Goal: Task Accomplishment & Management: Complete application form

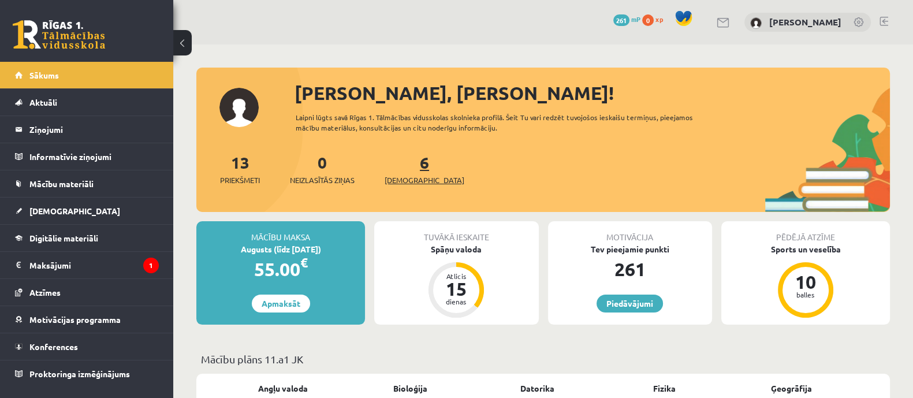
click at [404, 166] on link "6 Ieskaites" at bounding box center [424, 169] width 80 height 34
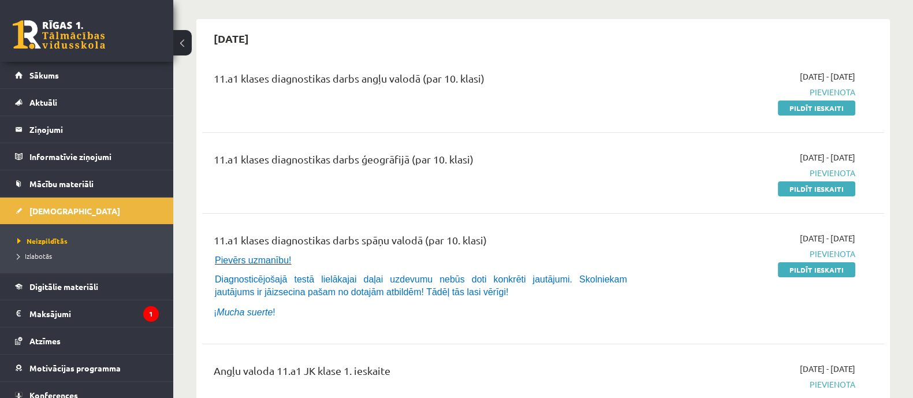
scroll to position [72, 0]
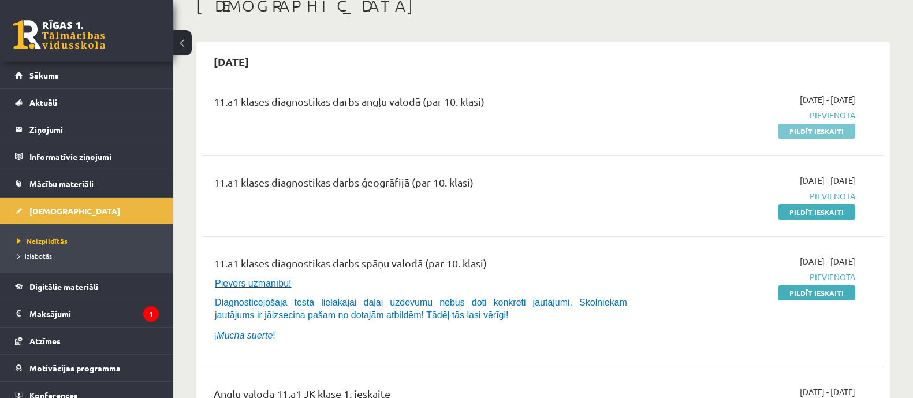
click at [799, 133] on link "Pildīt ieskaiti" at bounding box center [815, 131] width 77 height 15
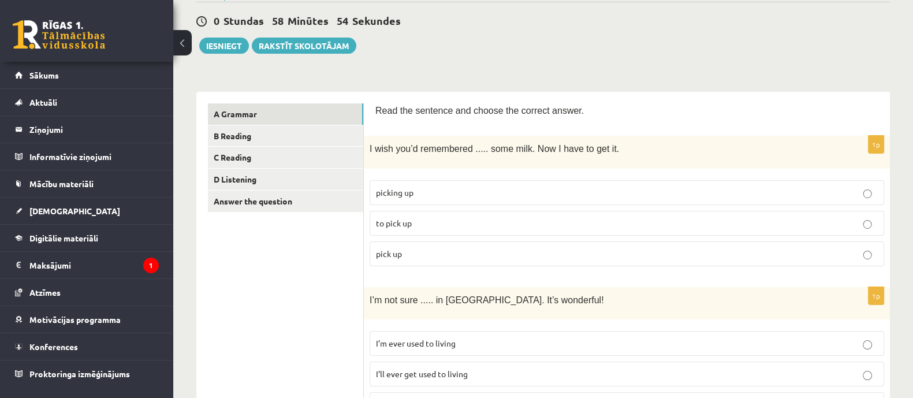
scroll to position [144, 0]
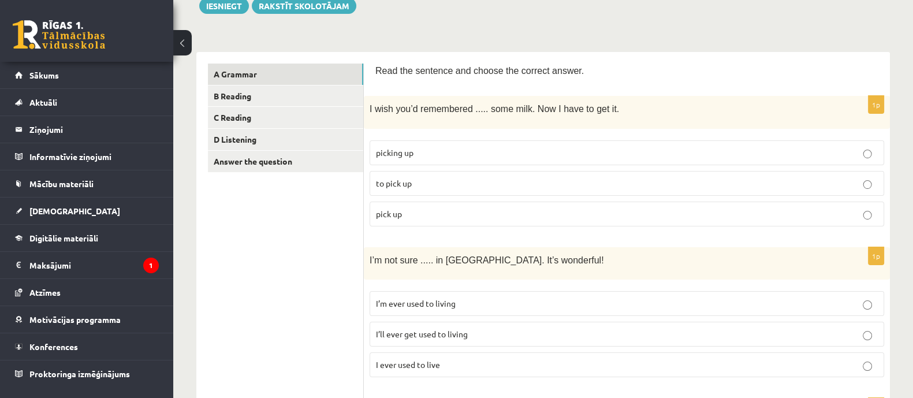
click at [423, 183] on p "to pick up" at bounding box center [627, 183] width 502 height 12
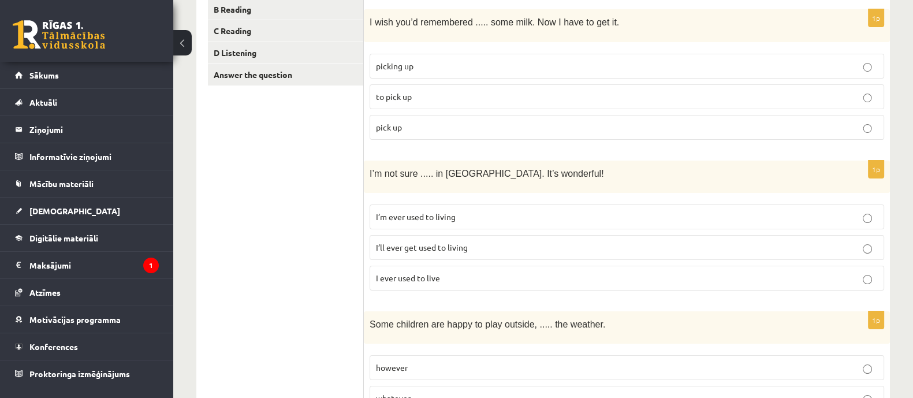
scroll to position [288, 0]
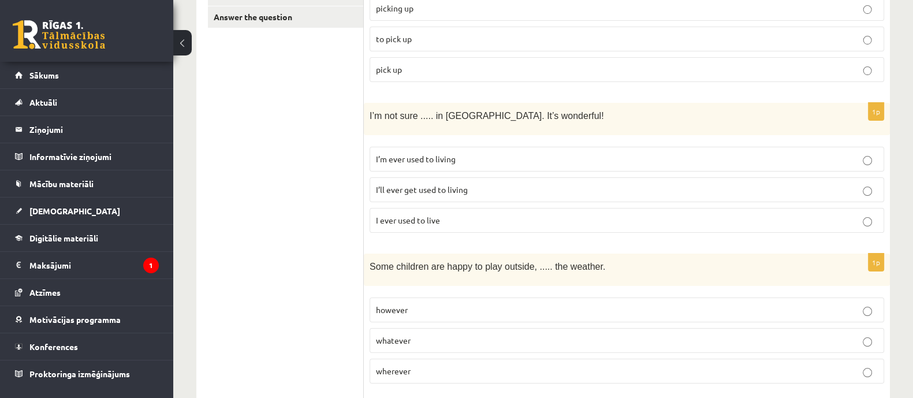
click at [405, 192] on p "I’ll ever get used to living" at bounding box center [627, 190] width 502 height 12
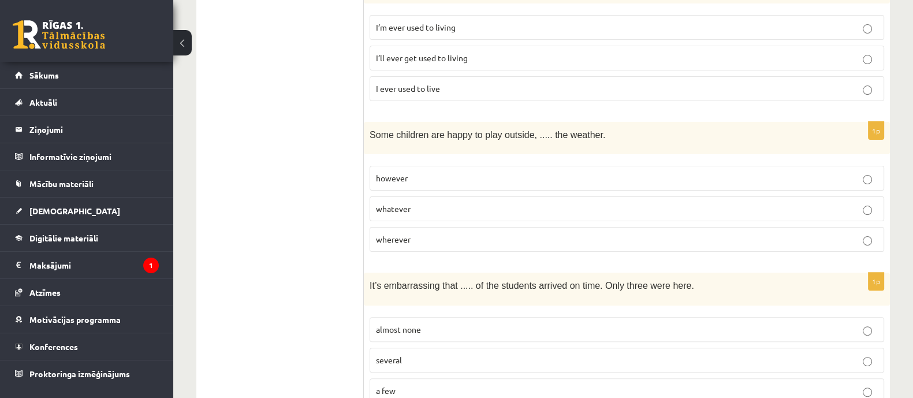
scroll to position [433, 0]
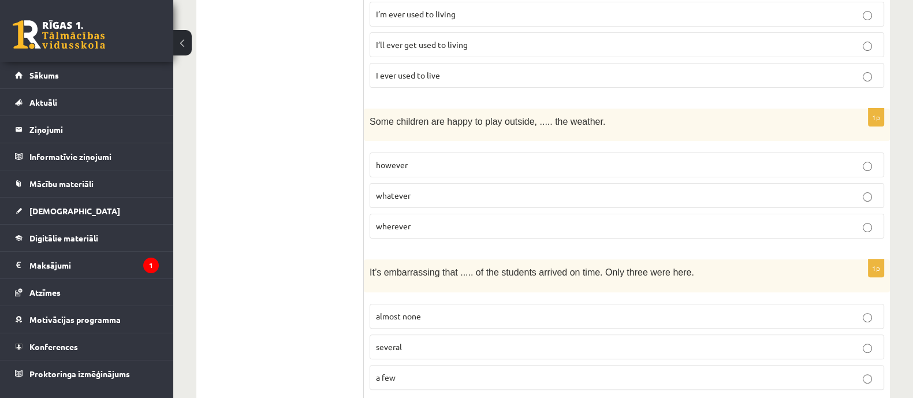
click at [451, 189] on p "whatever" at bounding box center [627, 195] width 502 height 12
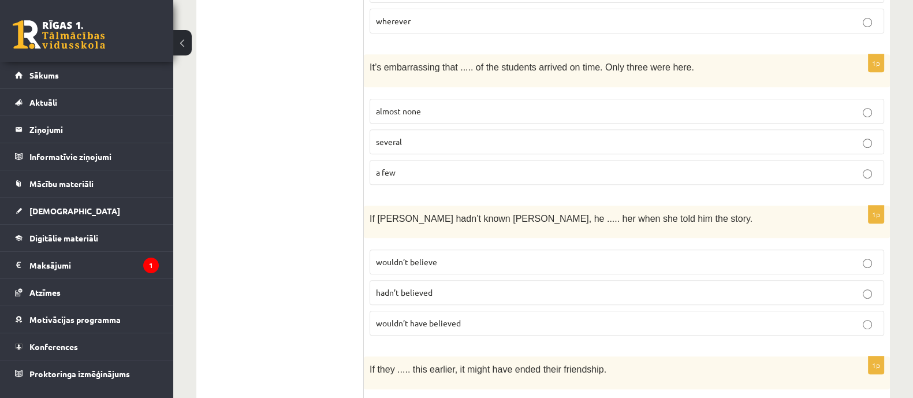
scroll to position [649, 0]
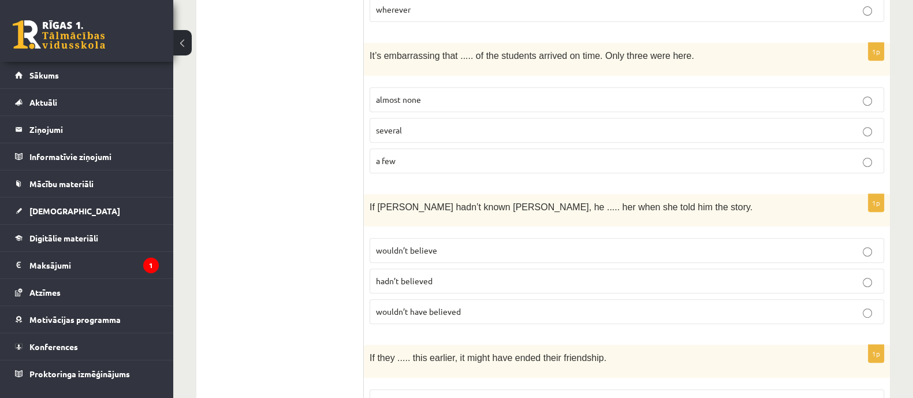
click at [433, 99] on p "almost none" at bounding box center [627, 100] width 502 height 12
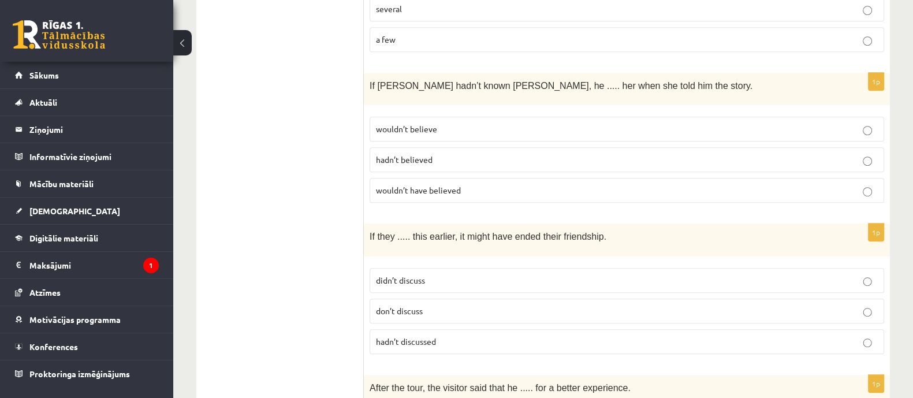
scroll to position [794, 0]
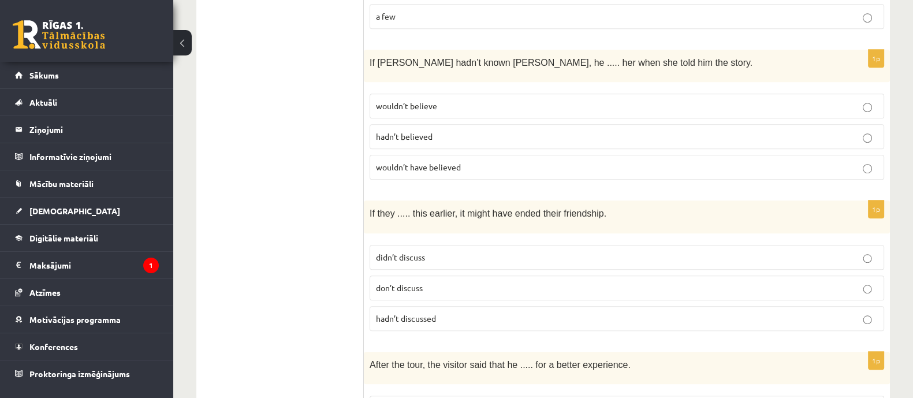
click at [469, 161] on p "wouldn’t have believed" at bounding box center [627, 167] width 502 height 12
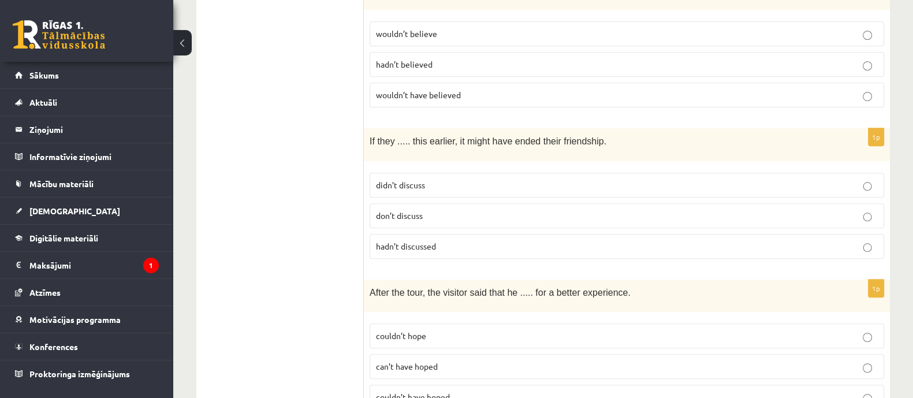
scroll to position [937, 0]
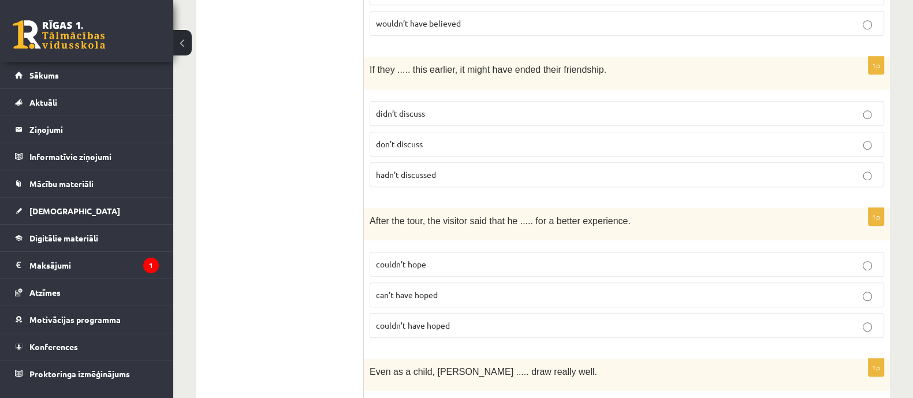
click at [411, 169] on span "hadn’t discussed" at bounding box center [406, 174] width 60 height 10
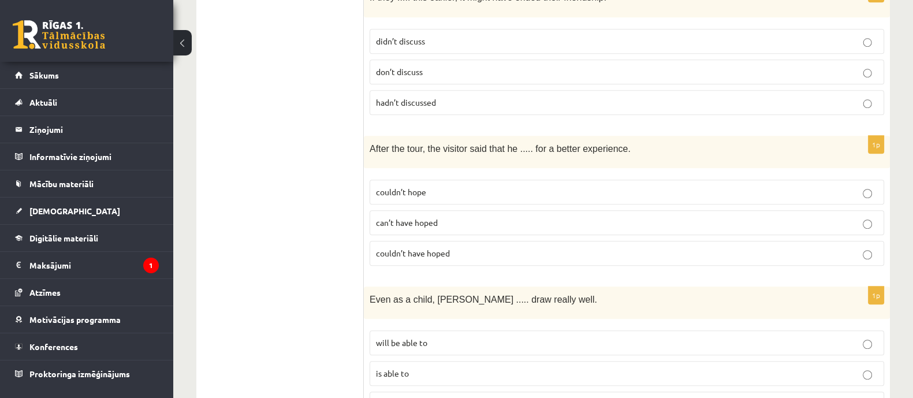
scroll to position [1082, 0]
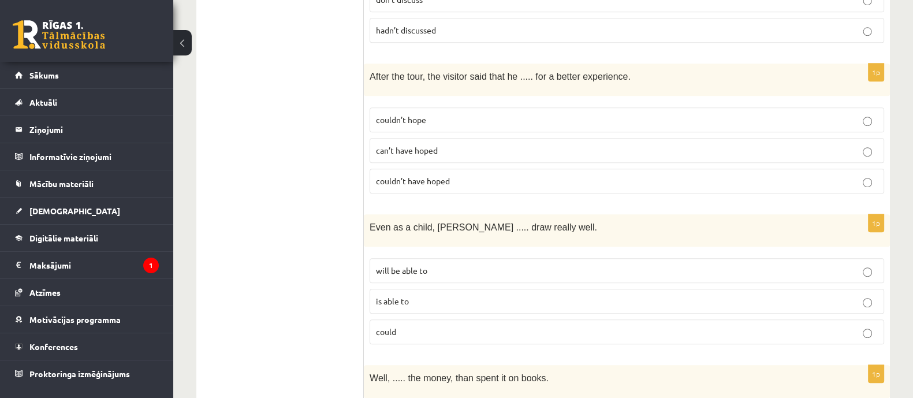
click at [465, 175] on p "couldn’t have hoped" at bounding box center [627, 181] width 502 height 12
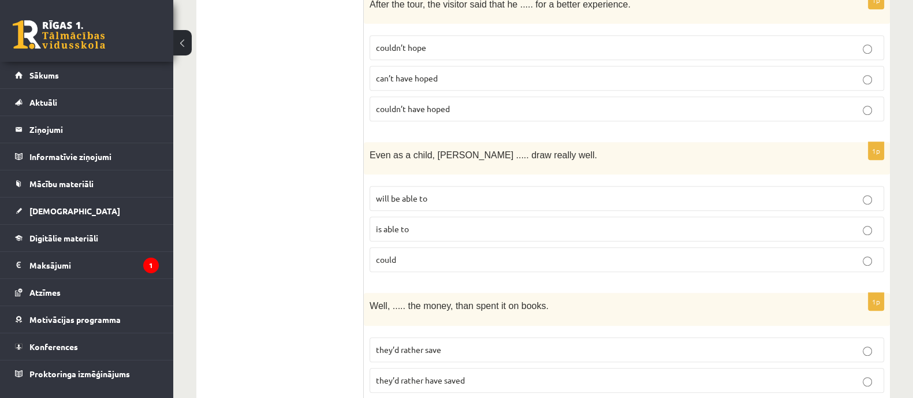
scroll to position [1227, 0]
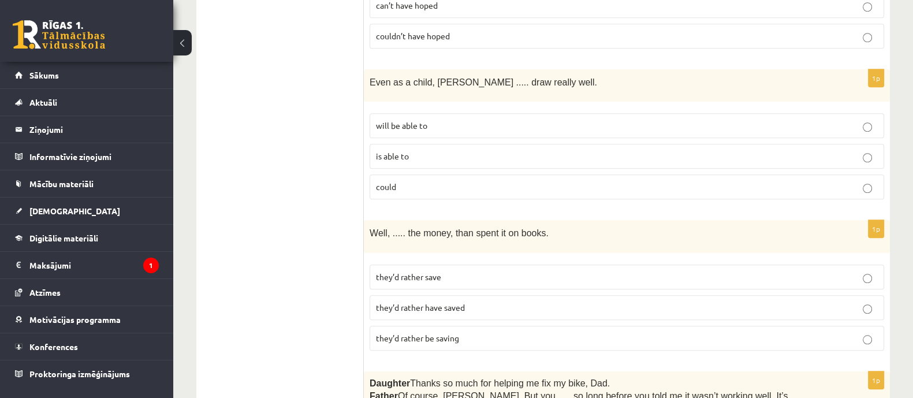
click at [391, 181] on span "could" at bounding box center [386, 186] width 20 height 10
click at [424, 302] on span "they’d rather have saved" at bounding box center [420, 307] width 89 height 10
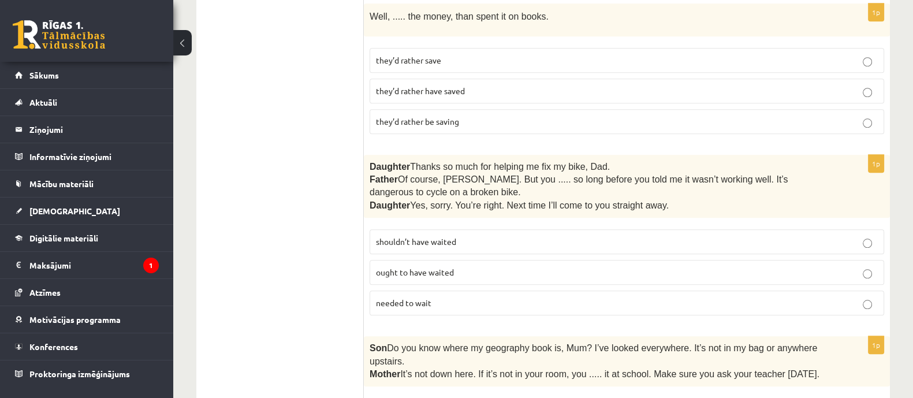
scroll to position [1371, 0]
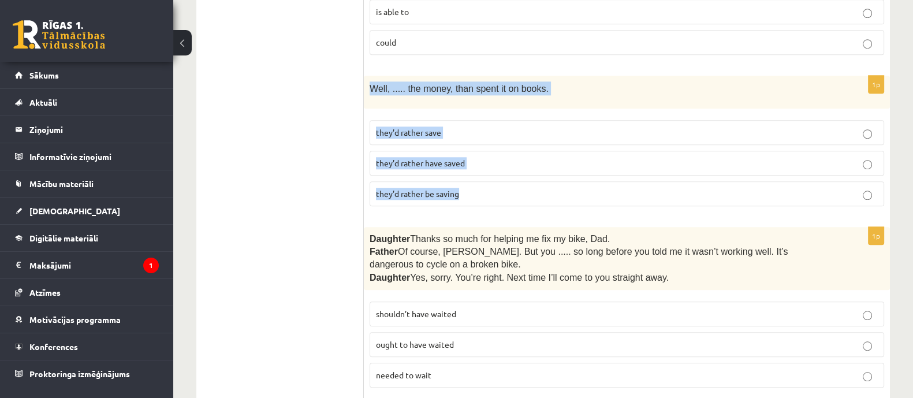
drag, startPoint x: 365, startPoint y: 77, endPoint x: 499, endPoint y: 197, distance: 179.9
click at [499, 197] on div "1p Well, ..... the money, than spent it on books. they’d rather save they’d rat…" at bounding box center [627, 145] width 526 height 139
copy div "Well, ..... the money, than spent it on books. they’d rather save they’d rather…"
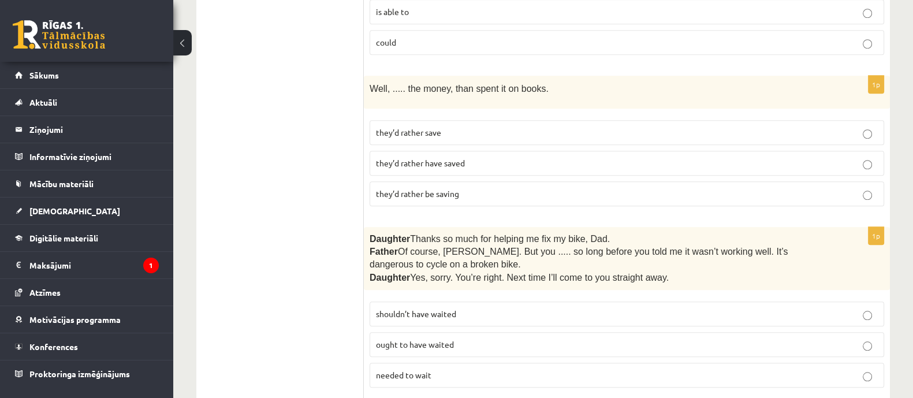
click at [306, 51] on ul "A Grammar B Reading C Reading D Listening Answer the question" at bounding box center [286, 401] width 156 height 3131
click at [465, 126] on p "they’d rather save" at bounding box center [627, 132] width 502 height 12
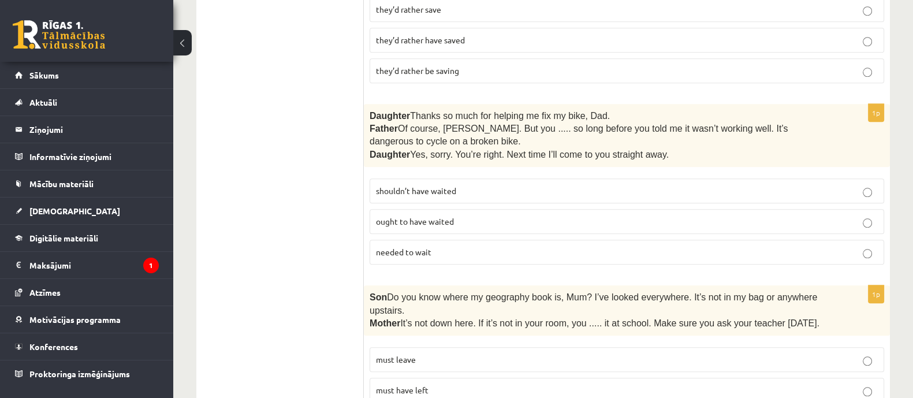
scroll to position [1515, 0]
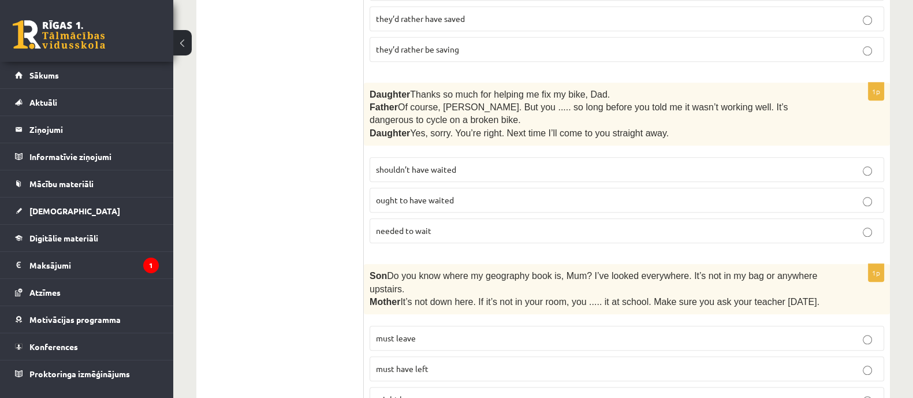
click at [460, 163] on p "shouldn’t have waited" at bounding box center [627, 169] width 502 height 12
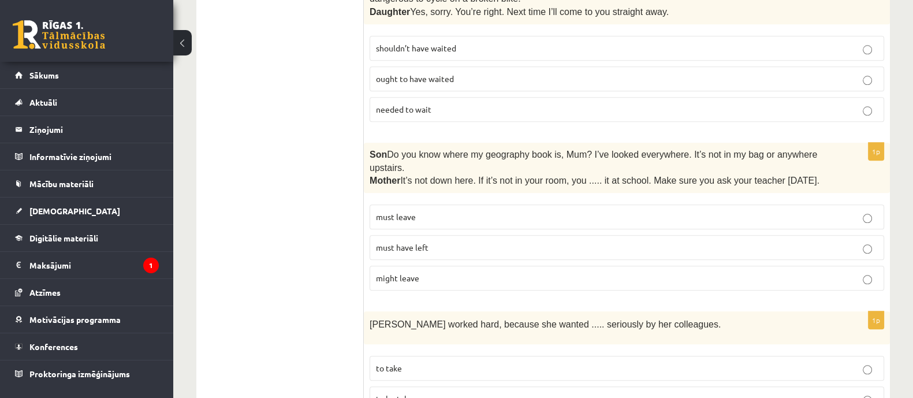
scroll to position [1659, 0]
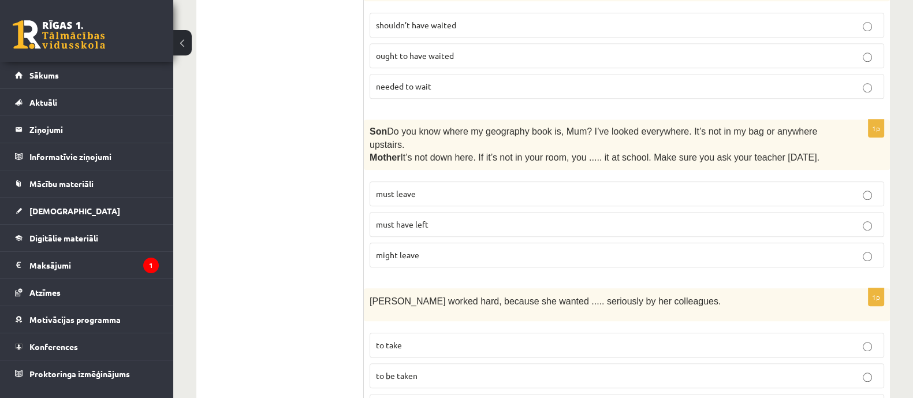
click at [504, 218] on p "must have left" at bounding box center [627, 224] width 502 height 12
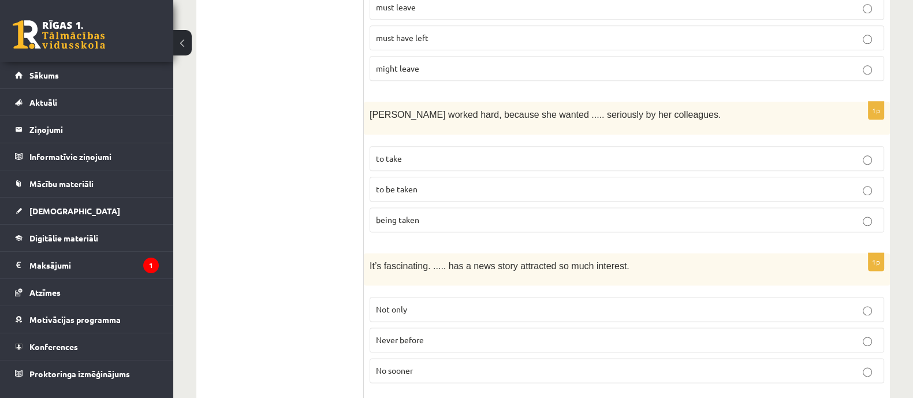
scroll to position [1875, 0]
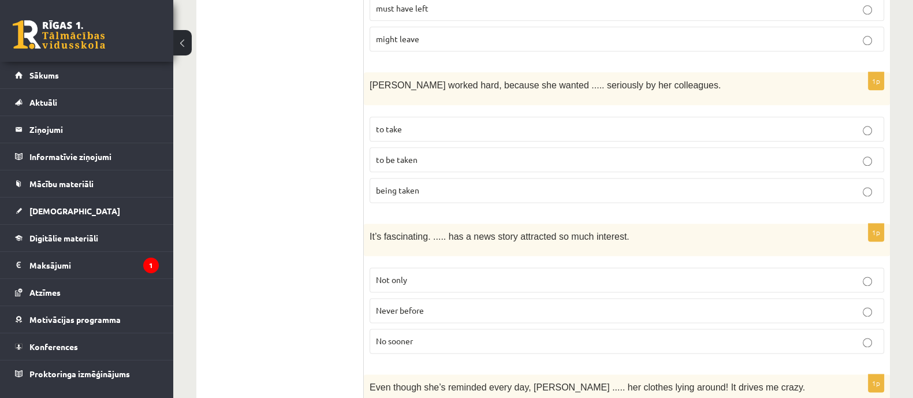
click at [443, 154] on p "to be taken" at bounding box center [627, 160] width 502 height 12
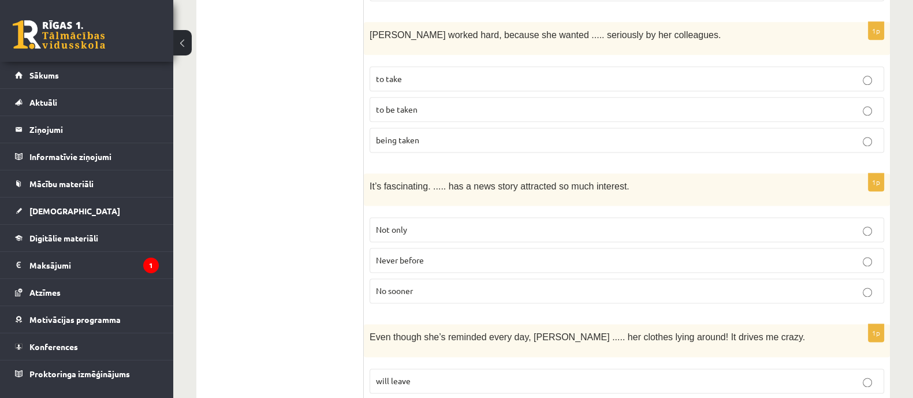
scroll to position [1947, 0]
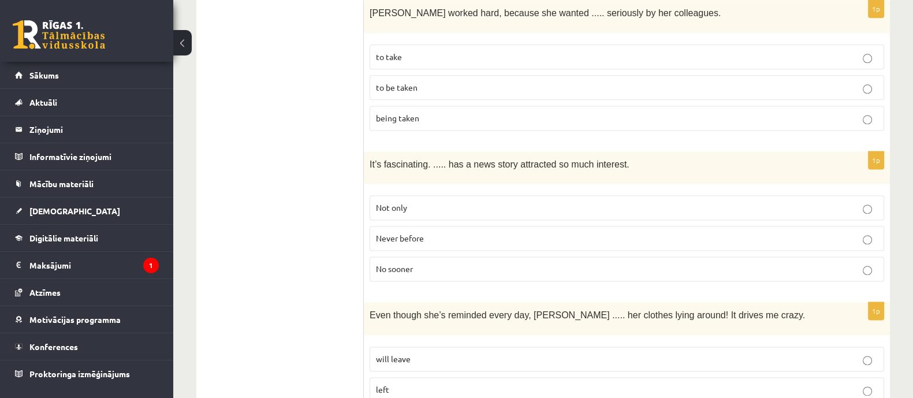
click at [431, 226] on label "Never before" at bounding box center [626, 238] width 514 height 25
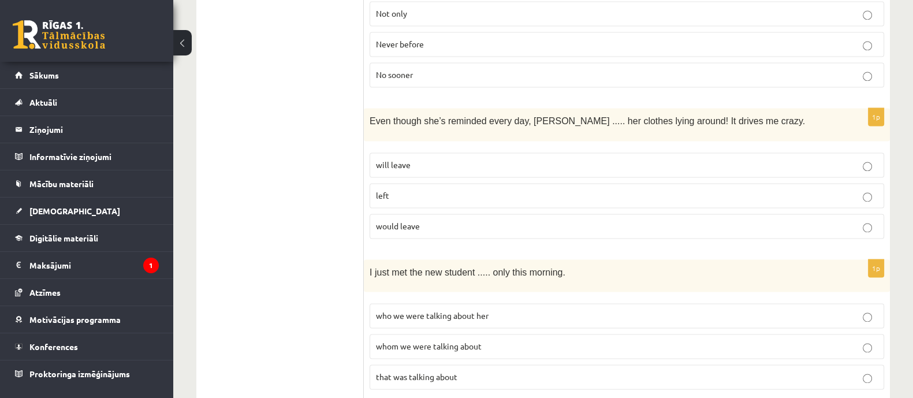
scroll to position [2164, 0]
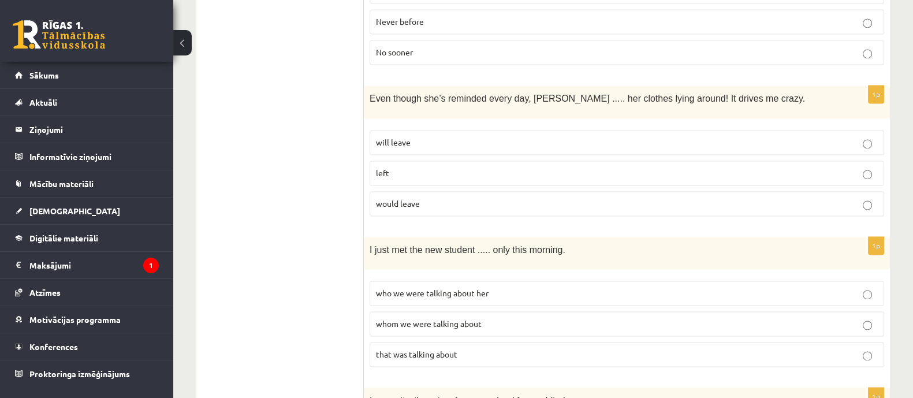
click at [419, 136] on p "will leave" at bounding box center [627, 142] width 502 height 12
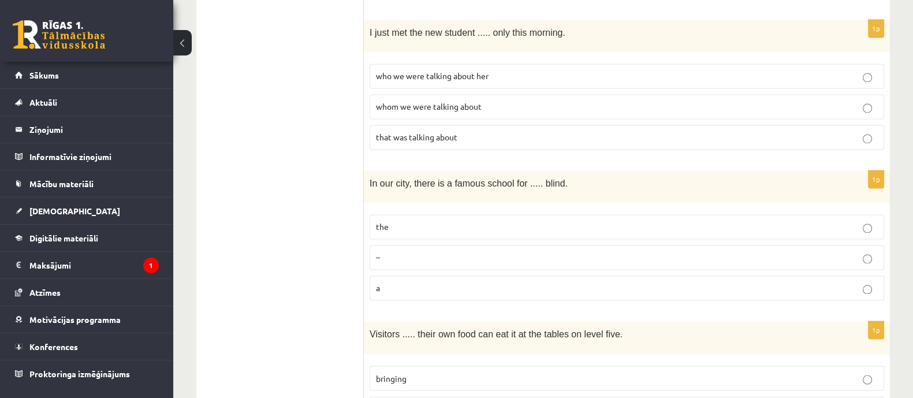
scroll to position [2308, 0]
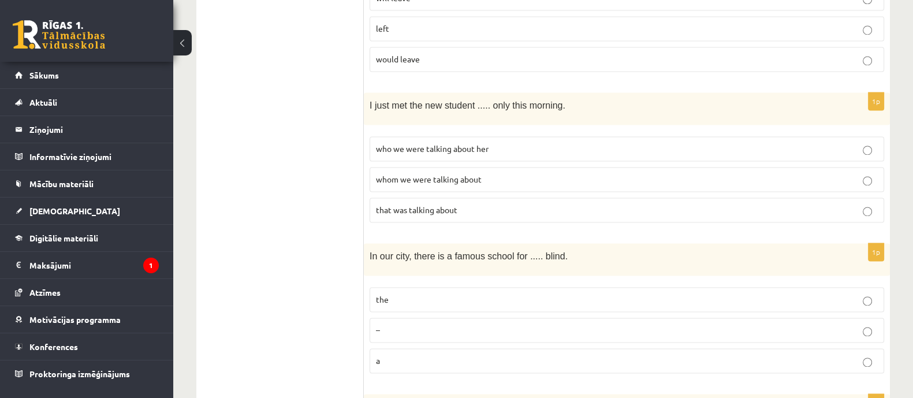
click at [418, 174] on span "whom we were talking about" at bounding box center [429, 179] width 106 height 10
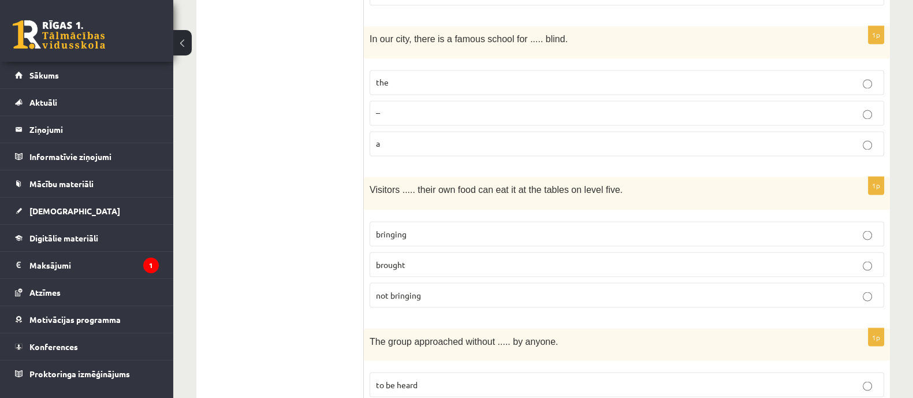
scroll to position [2453, 0]
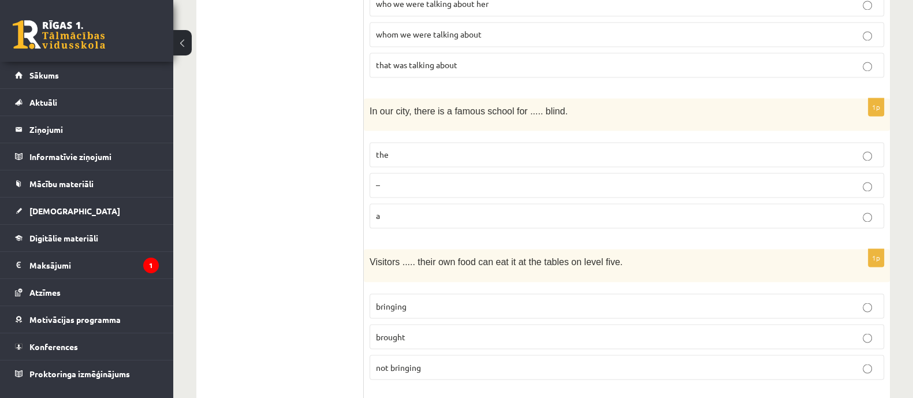
click at [399, 148] on p "the" at bounding box center [627, 154] width 502 height 12
click at [409, 300] on p "bringing" at bounding box center [627, 306] width 502 height 12
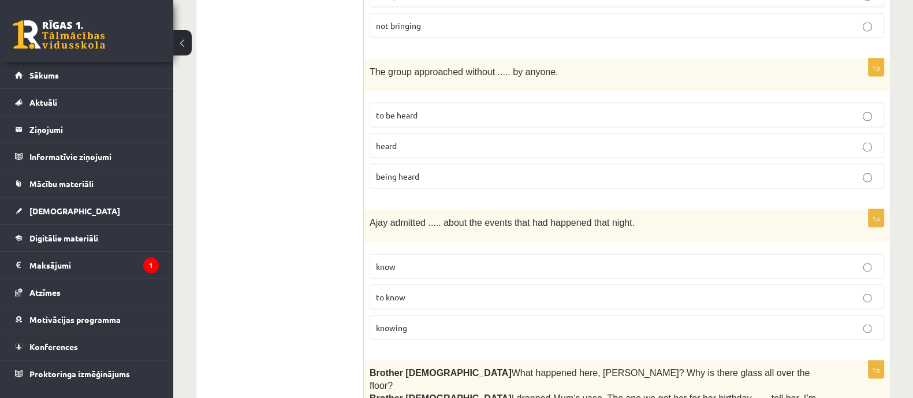
scroll to position [2814, 0]
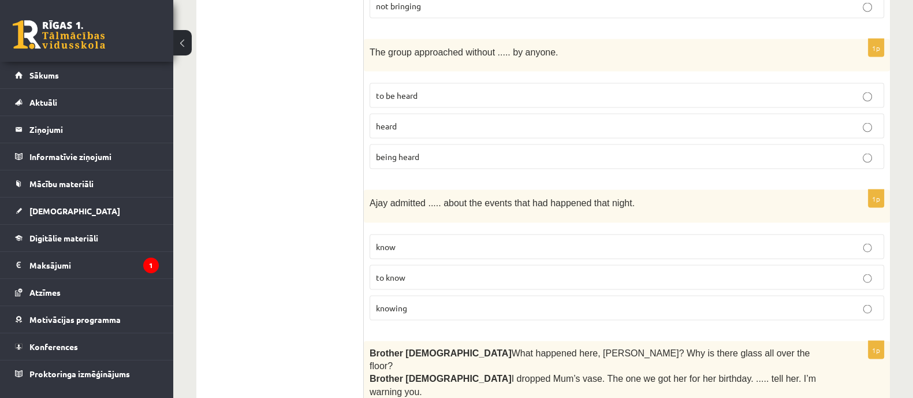
click at [423, 151] on p "being heard" at bounding box center [627, 157] width 502 height 12
click at [468, 271] on p "to know" at bounding box center [627, 277] width 502 height 12
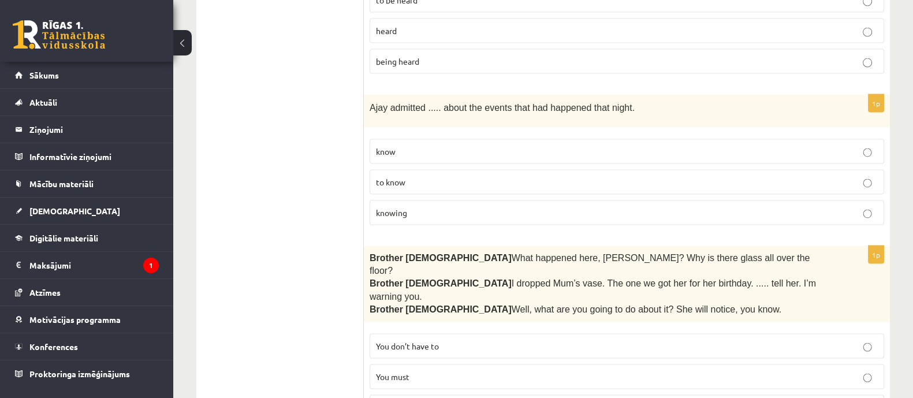
scroll to position [2912, 0]
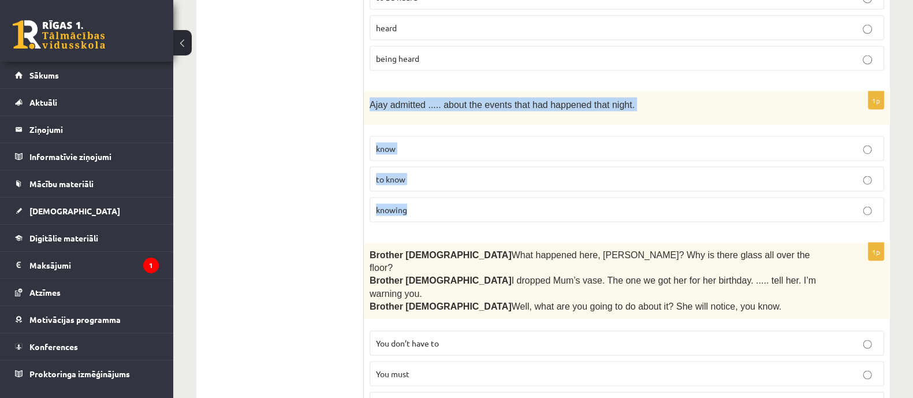
drag, startPoint x: 367, startPoint y: 68, endPoint x: 417, endPoint y: 165, distance: 109.2
click at [417, 165] on div "1p Ajay admitted ..... about the events that had happened that night. know to k…" at bounding box center [627, 161] width 526 height 139
copy div "Ajay admitted ..... about the events that had happened that night. know to know…"
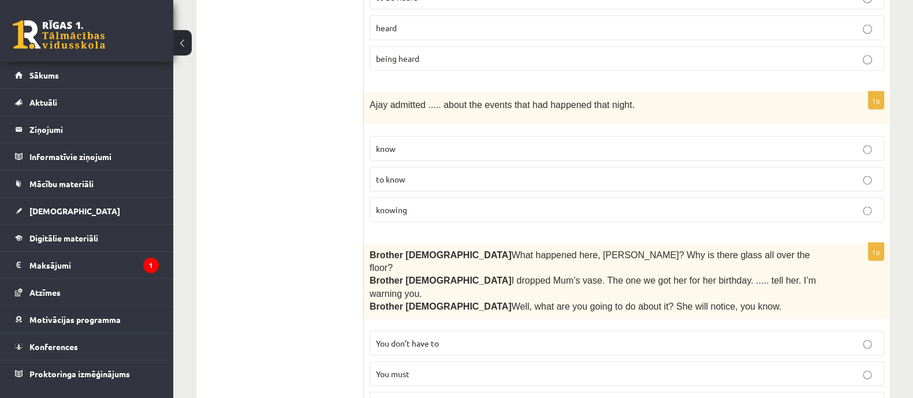
drag, startPoint x: 316, startPoint y: 144, endPoint x: 369, endPoint y: 5, distance: 148.9
click at [395, 204] on span "knowing" at bounding box center [391, 209] width 31 height 10
click at [428, 397] on span "You’d better not" at bounding box center [405, 404] width 59 height 10
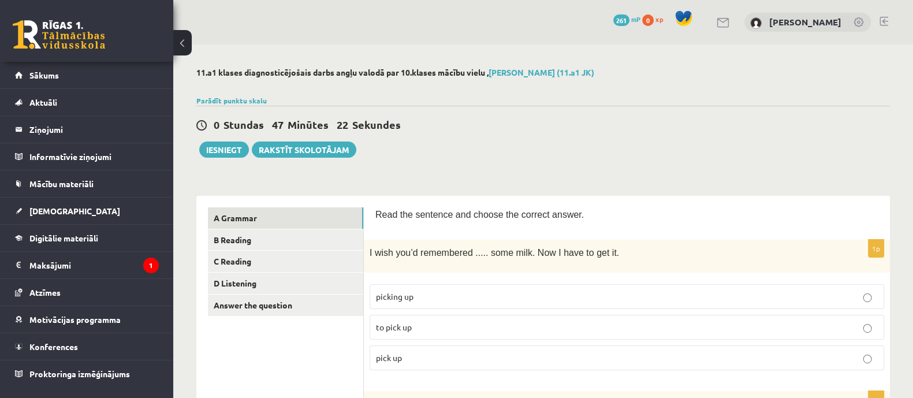
scroll to position [0, 0]
click at [277, 251] on link "C Reading" at bounding box center [285, 261] width 155 height 21
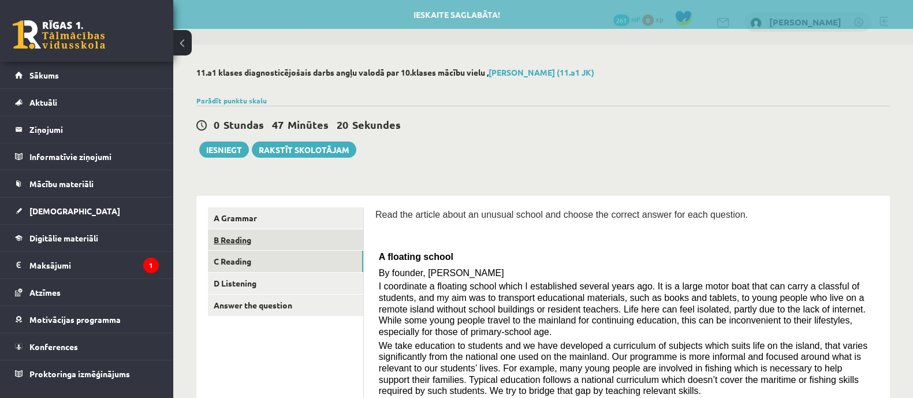
click at [276, 242] on link "B Reading" at bounding box center [285, 239] width 155 height 21
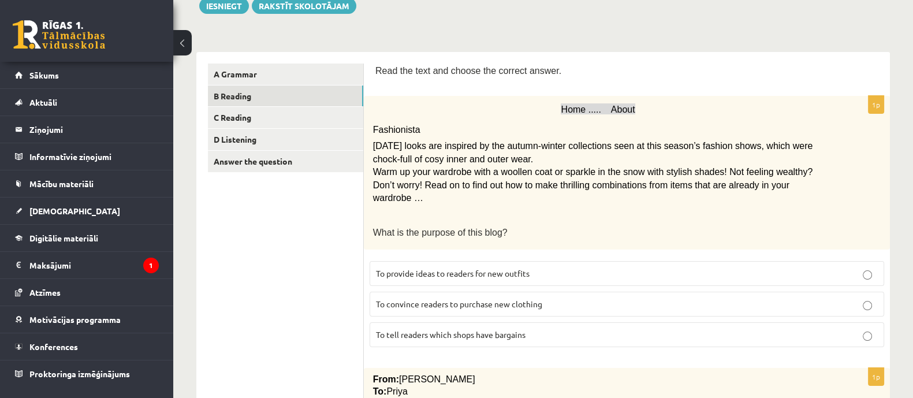
scroll to position [216, 0]
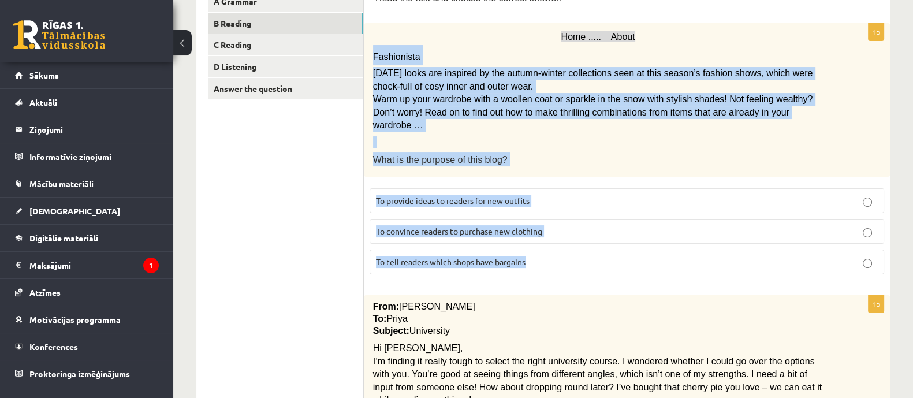
drag, startPoint x: 369, startPoint y: 61, endPoint x: 540, endPoint y: 240, distance: 247.4
click at [540, 240] on div "1p Home ..... About Fashionista Today’s looks are inspired by the autumn-winter…" at bounding box center [627, 153] width 526 height 260
click at [572, 152] on p "What is the purpose of this blog?" at bounding box center [598, 159] width 450 height 14
copy div "Fashionista Today’s looks are inspired by the autumn-winter collections seen at…"
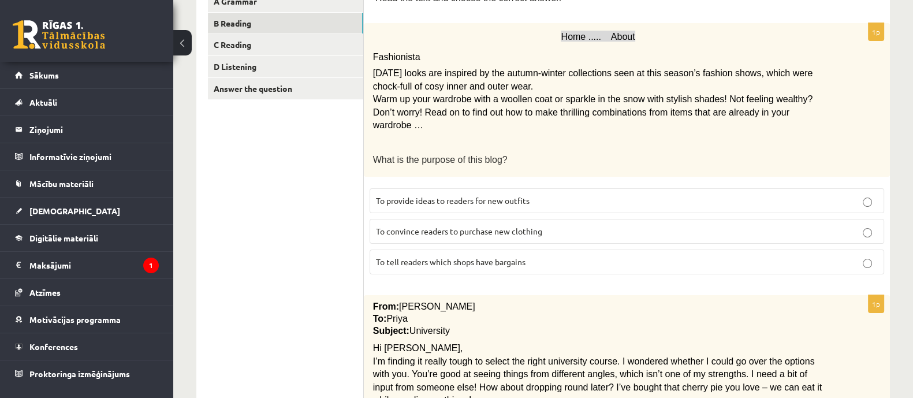
click at [540, 195] on p "To provide ideas to readers for new outfits" at bounding box center [627, 201] width 502 height 12
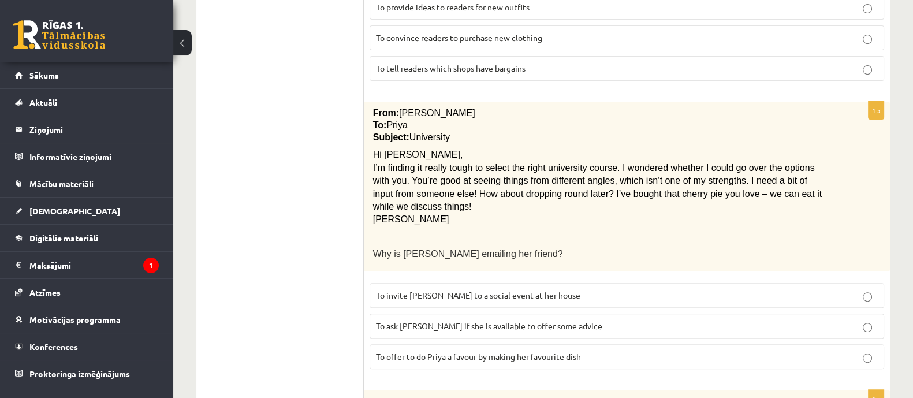
scroll to position [433, 0]
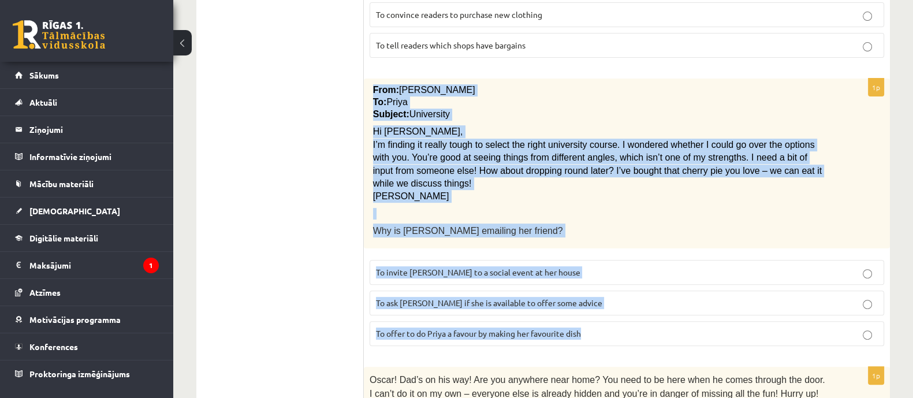
drag, startPoint x: 369, startPoint y: 74, endPoint x: 625, endPoint y: 312, distance: 349.6
click at [625, 312] on div "1p From: Emily To: Priya Subject: University Hi Priya, I’m finding it really to…" at bounding box center [627, 217] width 526 height 276
copy div "From: Emily To: Priya Subject: University Hi Priya, I’m finding it really tough…"
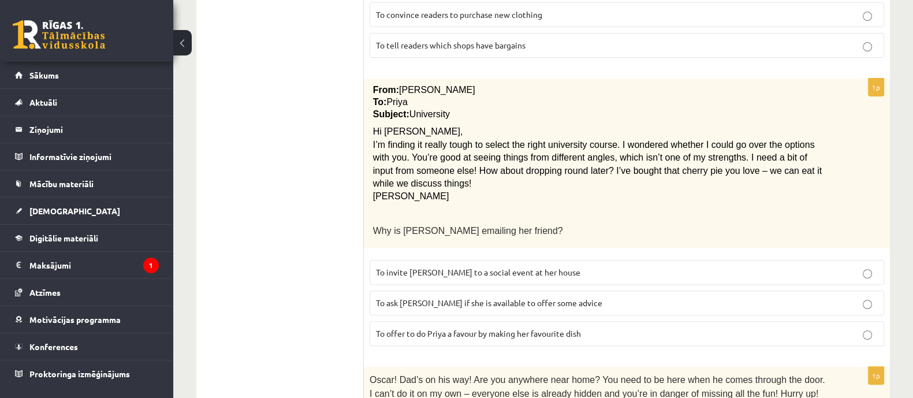
drag, startPoint x: 612, startPoint y: 260, endPoint x: 610, endPoint y: 284, distance: 23.7
click at [611, 290] on label "To ask Priya if she is available to offer some advice" at bounding box center [626, 302] width 514 height 25
click at [610, 290] on label "To ask Priya if she is available to offer some advice" at bounding box center [626, 302] width 514 height 25
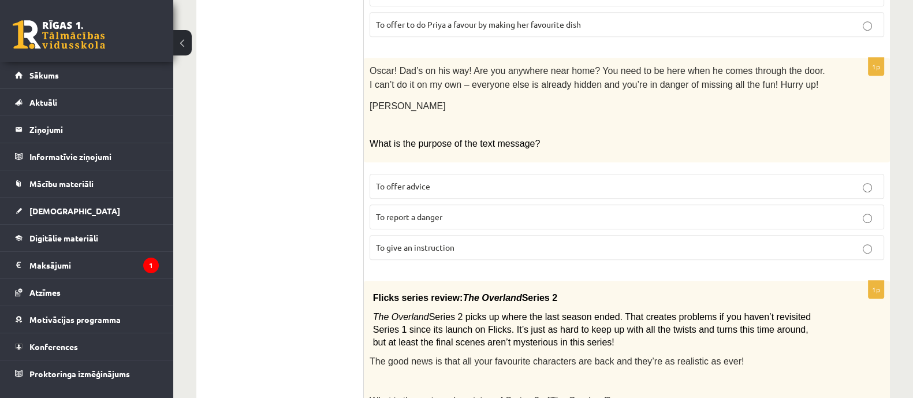
scroll to position [722, 0]
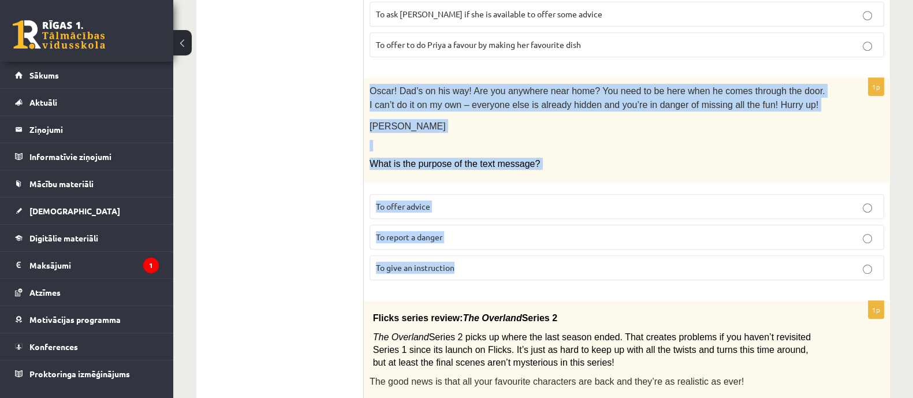
drag, startPoint x: 367, startPoint y: 58, endPoint x: 493, endPoint y: 226, distance: 210.2
click at [493, 226] on div "1p Oscar! Dad’s on his way! Are you anywhere near home? You need to be here whe…" at bounding box center [627, 184] width 526 height 212
copy div "Oscar! Dad’s on his way! Are you anywhere near home? You need to be here when h…"
click at [463, 261] on p "To give an instruction" at bounding box center [627, 267] width 502 height 12
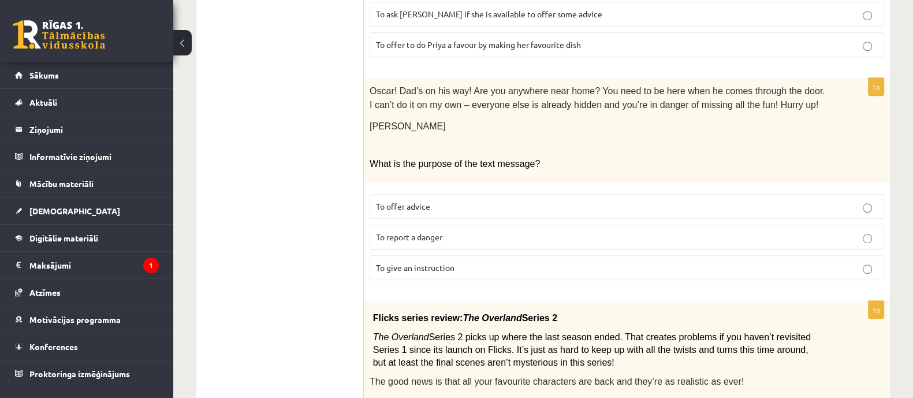
drag, startPoint x: 262, startPoint y: 203, endPoint x: 263, endPoint y: 212, distance: 8.7
click at [261, 202] on ul "A Grammar B Reading C Reading D Listening Answer the question" at bounding box center [286, 267] width 156 height 1563
drag, startPoint x: 257, startPoint y: 215, endPoint x: 214, endPoint y: 431, distance: 220.6
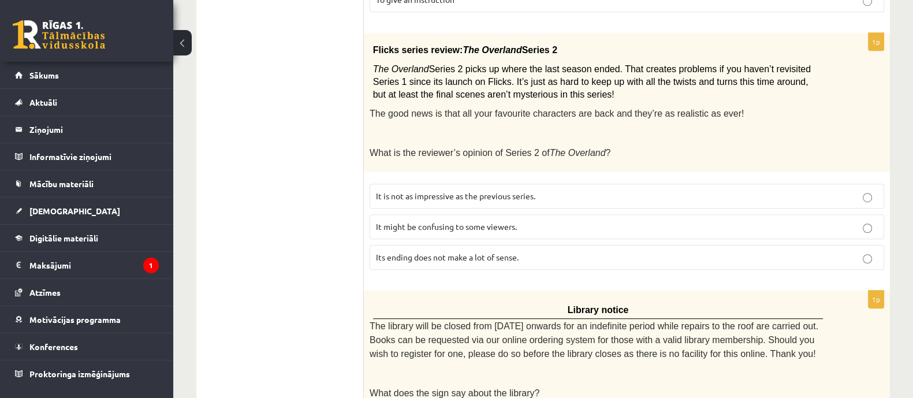
scroll to position [937, 0]
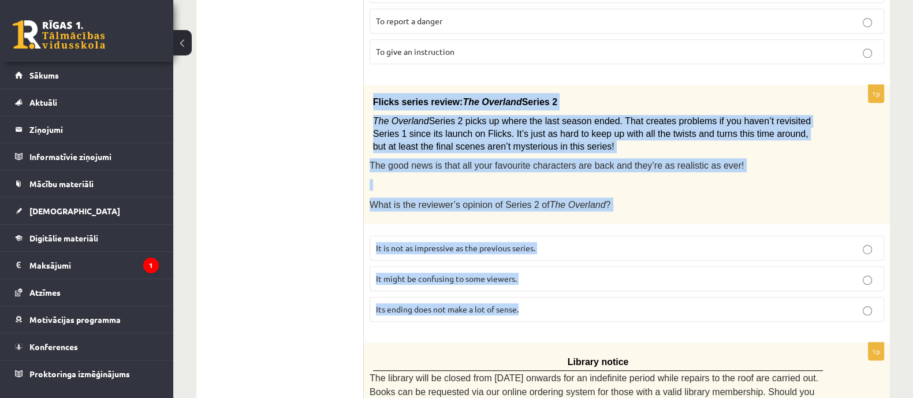
drag, startPoint x: 364, startPoint y: 64, endPoint x: 540, endPoint y: 271, distance: 271.5
click at [540, 272] on div "1p Flicks series review: The Overland Series 2 The Overland Series 2 picks up w…" at bounding box center [627, 208] width 526 height 246
copy div "Flicks series review: The Overland Series 2 The Overland Series 2 picks up wher…"
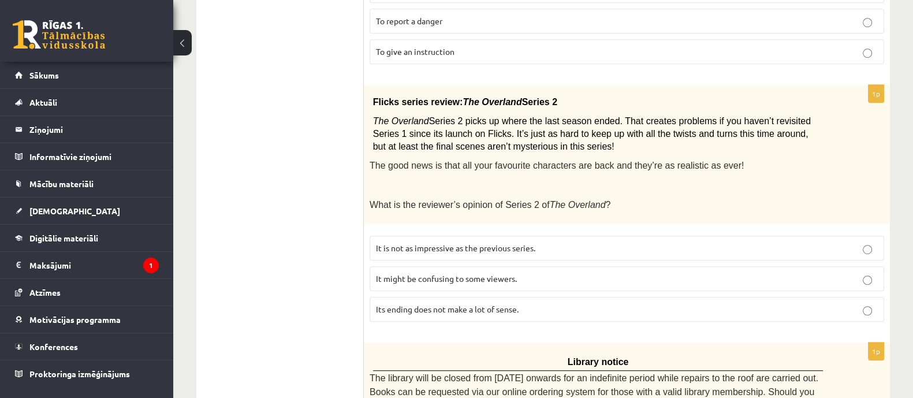
click at [308, 114] on ul "A Grammar B Reading C Reading D Listening Answer the question" at bounding box center [286, 51] width 156 height 1563
click at [426, 273] on span "It might be confusing to some viewers." at bounding box center [446, 278] width 141 height 10
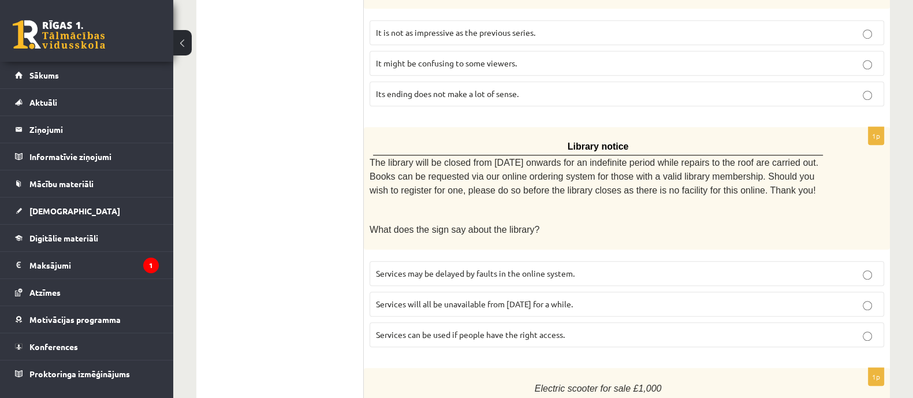
scroll to position [1154, 0]
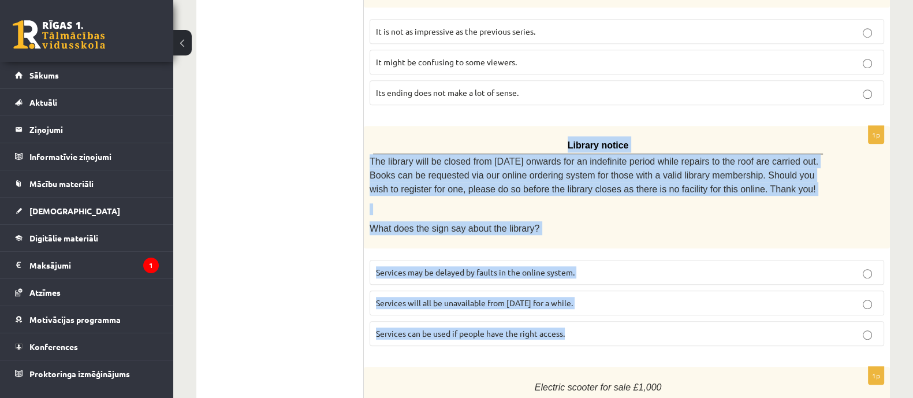
drag, startPoint x: 394, startPoint y: 99, endPoint x: 595, endPoint y: 286, distance: 274.0
click at [595, 286] on div "1p Library notice The library will be closed from Monday onwards for an indefin…" at bounding box center [627, 240] width 526 height 229
copy div "Library notice The library will be closed from Monday onwards for an indefinite…"
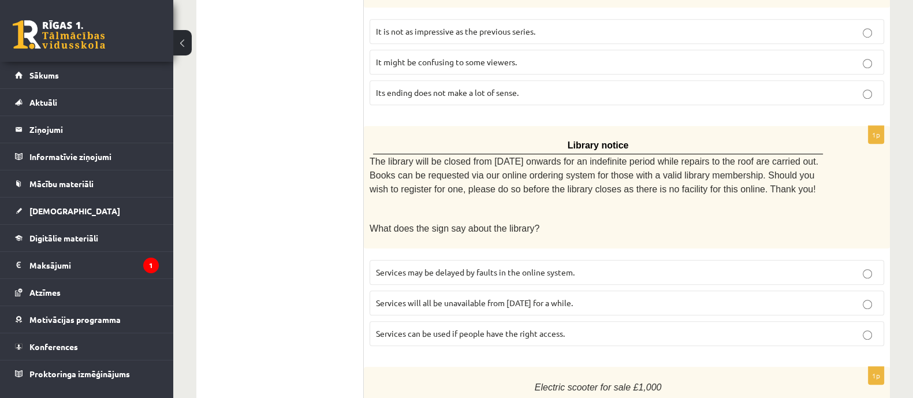
click at [556, 328] on span "Services can be used if people have the right access." at bounding box center [470, 333] width 189 height 10
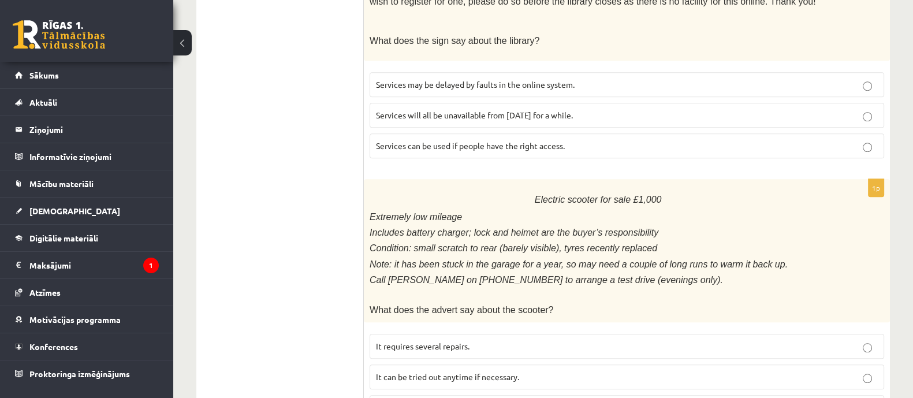
scroll to position [1363, 0]
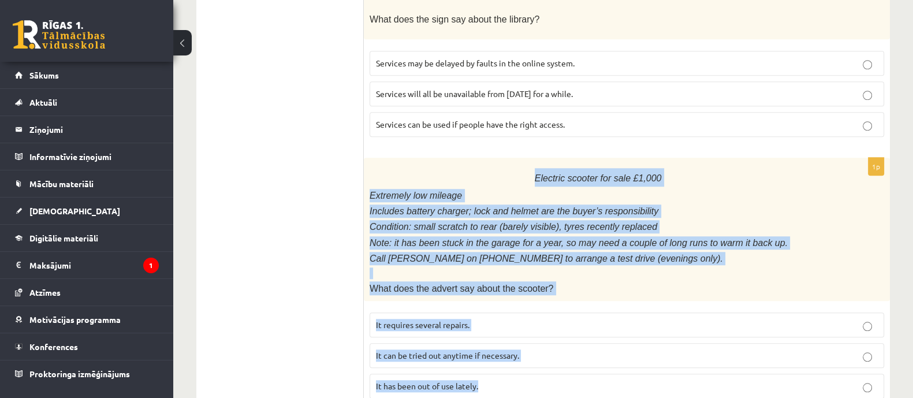
drag, startPoint x: 401, startPoint y: 127, endPoint x: 544, endPoint y: 338, distance: 254.4
click at [544, 338] on div "1p Electric scooter for sale £1,000 Extremely low mileage Includes battery char…" at bounding box center [627, 283] width 526 height 250
copy div "Electric scooter for sale £1,000 Extremely low mileage Includes battery charger…"
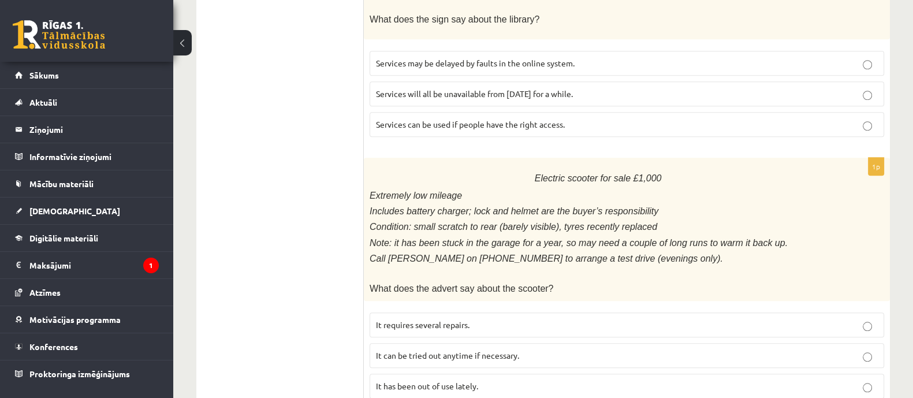
click at [503, 373] on label "It has been out of use lately." at bounding box center [626, 385] width 514 height 25
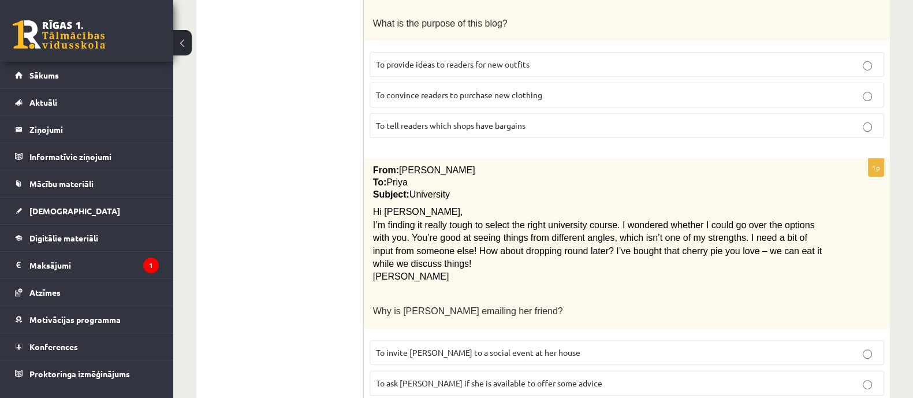
scroll to position [0, 0]
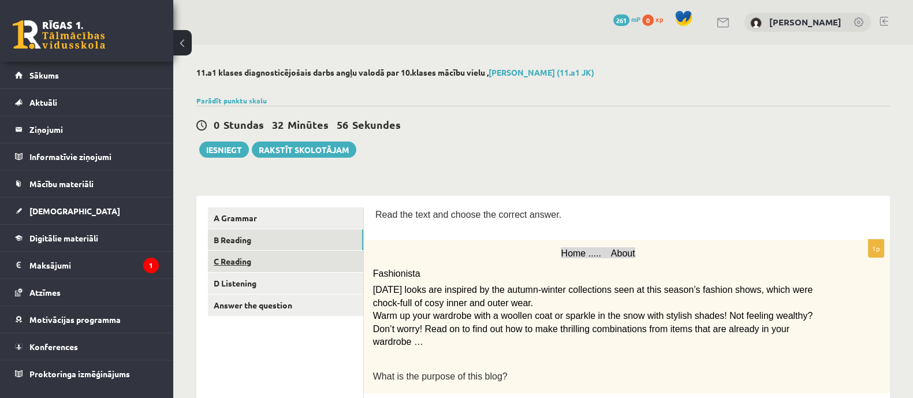
click at [315, 261] on link "C Reading" at bounding box center [285, 261] width 155 height 21
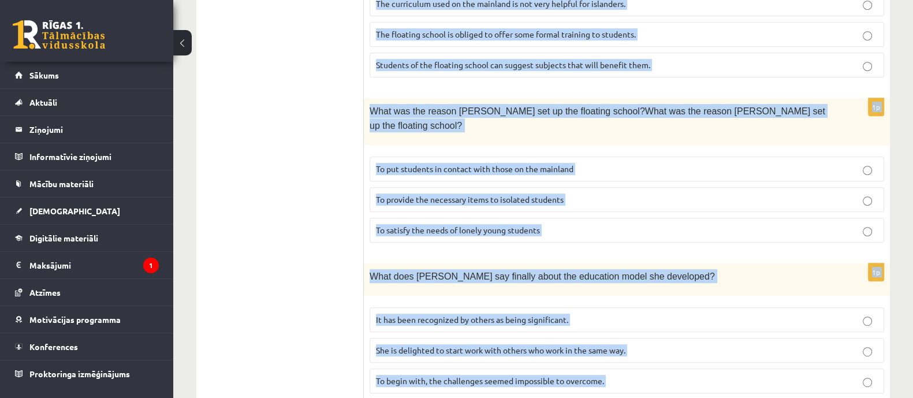
scroll to position [1142, 0]
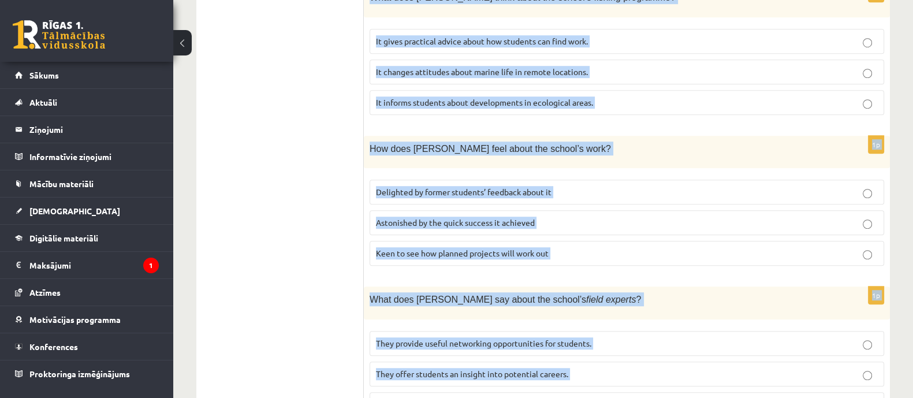
drag, startPoint x: 374, startPoint y: 210, endPoint x: 674, endPoint y: 362, distance: 335.8
copy form "Read the article about an unusual school and choose the correct answer for each…"
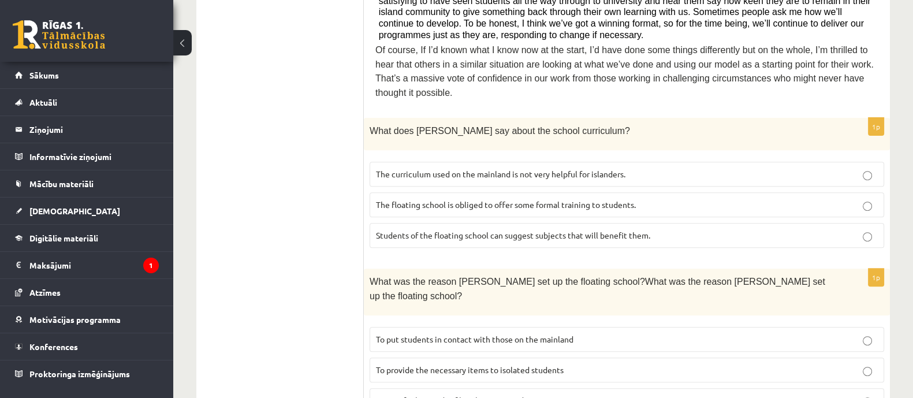
scroll to position [565, 0]
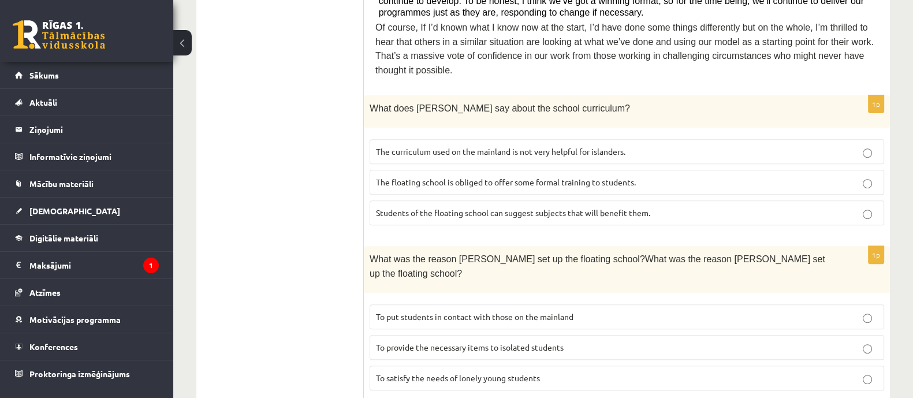
click at [642, 145] on p "The curriculum used on the mainland is not very helpful for islanders." at bounding box center [627, 151] width 502 height 12
click at [592, 177] on span "The floating school is obliged to offer some formal training to students." at bounding box center [506, 182] width 260 height 10
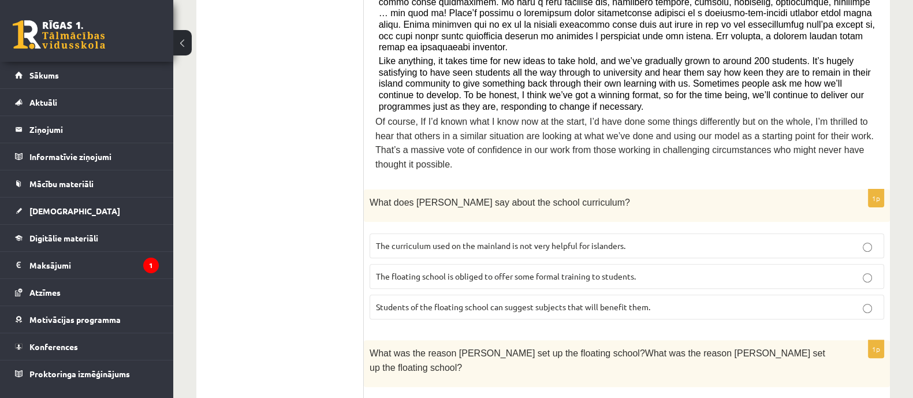
scroll to position [492, 0]
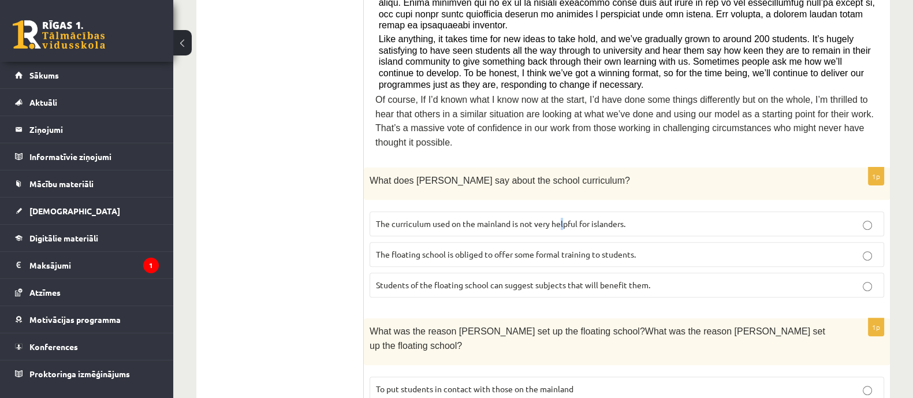
click at [563, 218] on span "The curriculum used on the mainland is not very helpful for islanders." at bounding box center [500, 223] width 249 height 10
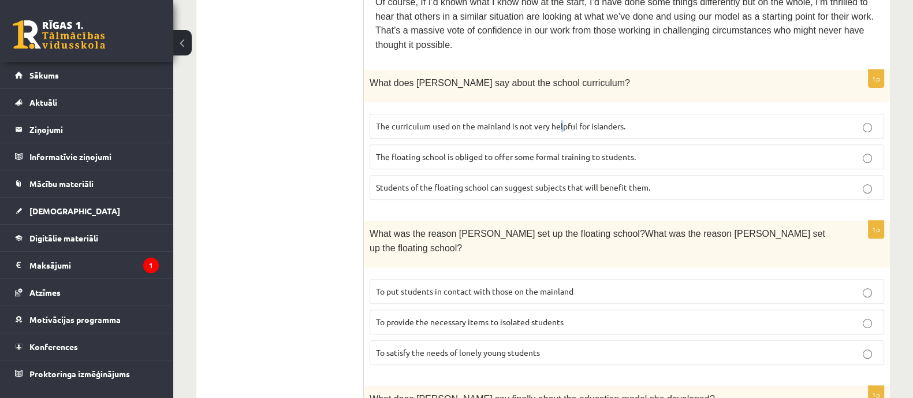
scroll to position [637, 0]
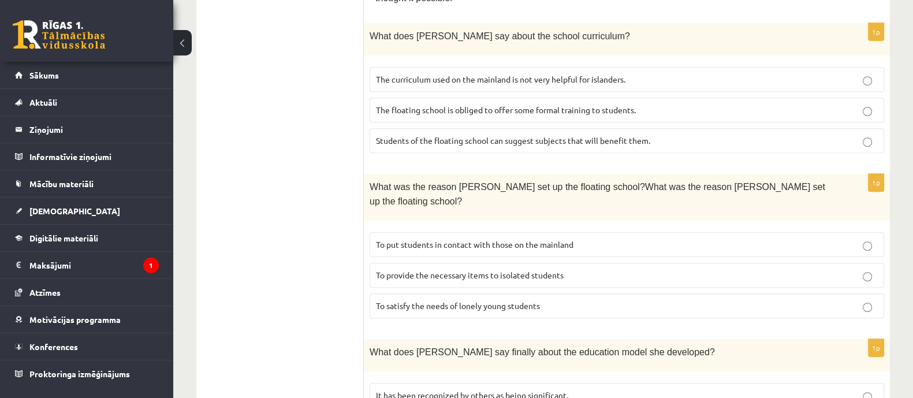
click at [479, 269] on p "To provide the necessary items to isolated students" at bounding box center [627, 275] width 502 height 12
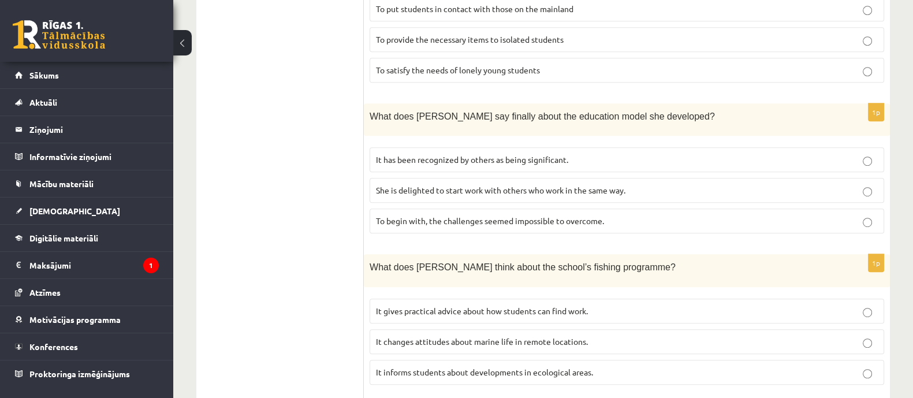
scroll to position [853, 0]
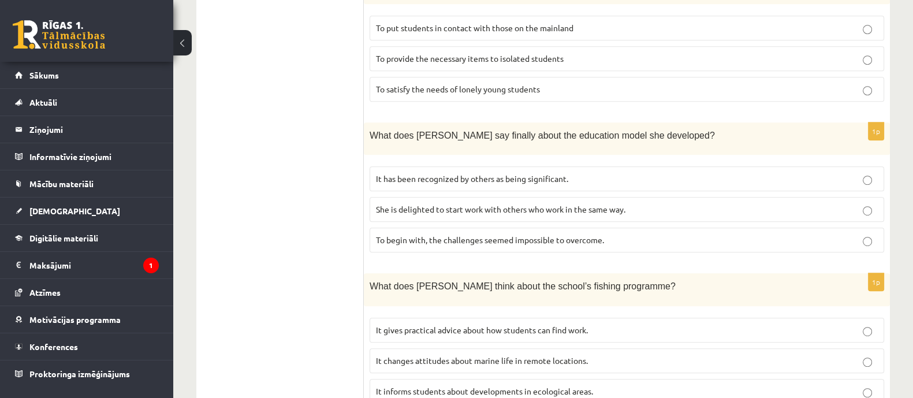
click at [571, 173] on p "It has been recognized by others as being significant." at bounding box center [627, 179] width 502 height 12
click at [608, 385] on p "It informs students about developments in ecological areas." at bounding box center [627, 391] width 502 height 12
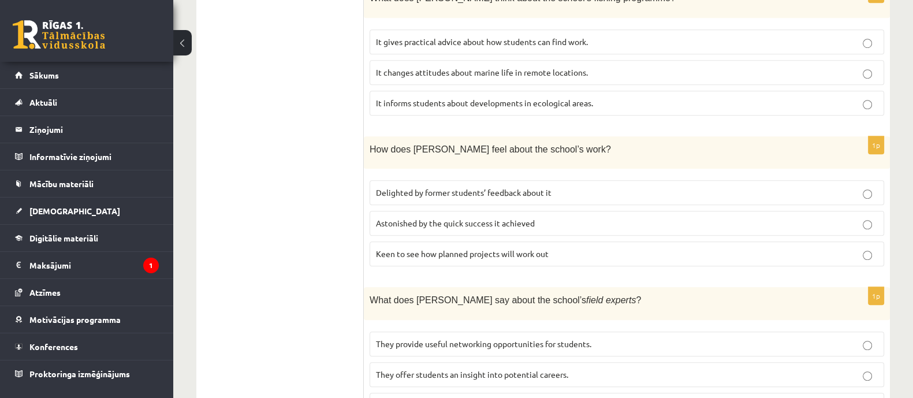
scroll to position [1142, 0]
click at [545, 186] on span "Delighted by former students’ feedback about it" at bounding box center [463, 191] width 175 height 10
click at [610, 368] on p "They offer students an insight into potential careers." at bounding box center [627, 374] width 502 height 12
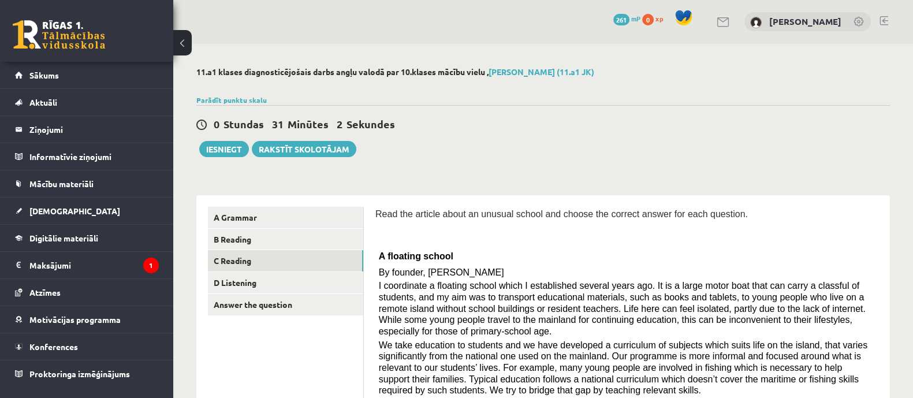
scroll to position [0, 0]
click at [330, 281] on link "D Listening" at bounding box center [285, 282] width 155 height 21
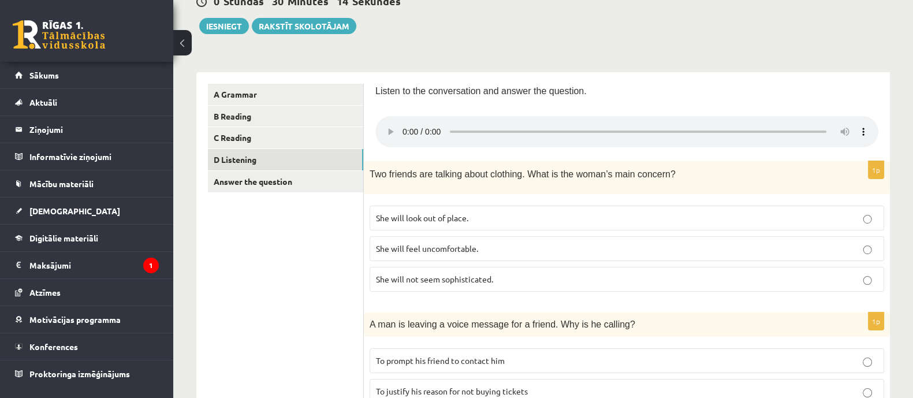
scroll to position [165, 0]
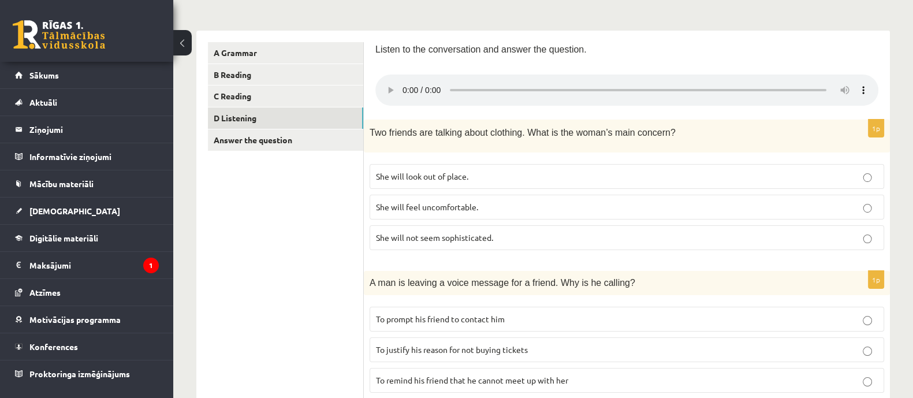
click at [453, 173] on span "She will look out of place." at bounding box center [422, 176] width 92 height 10
click at [595, 56] on div "Listen to the conversation and answer the question." at bounding box center [626, 52] width 503 height 21
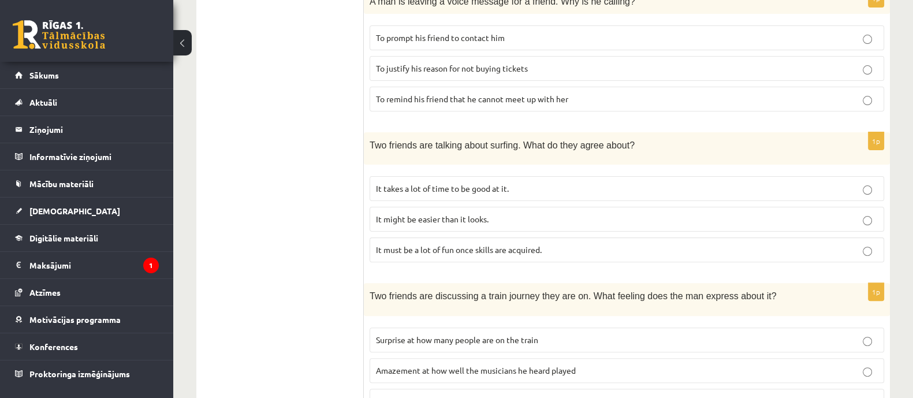
scroll to position [454, 0]
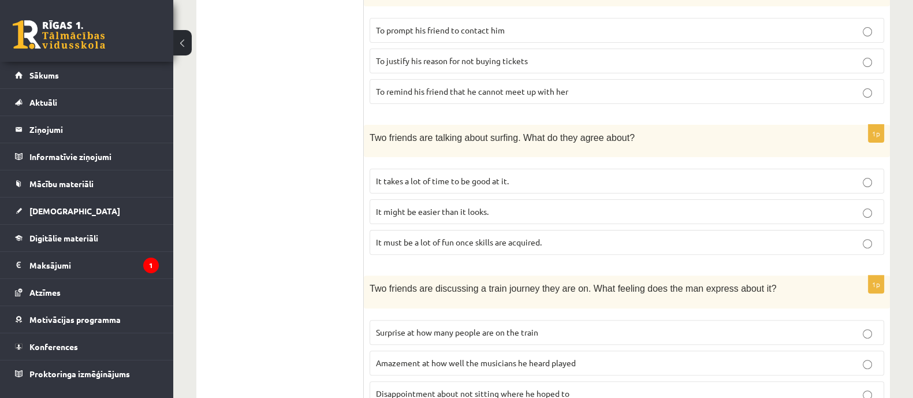
click at [496, 179] on span "It takes a lot of time to be good at it." at bounding box center [442, 180] width 133 height 10
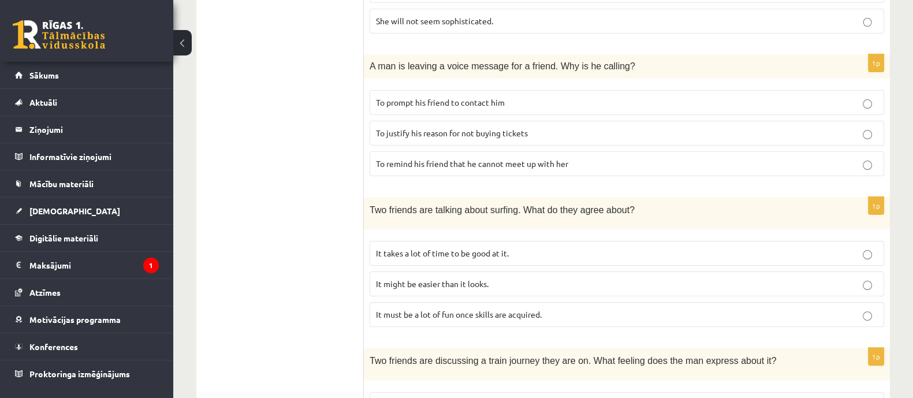
scroll to position [309, 0]
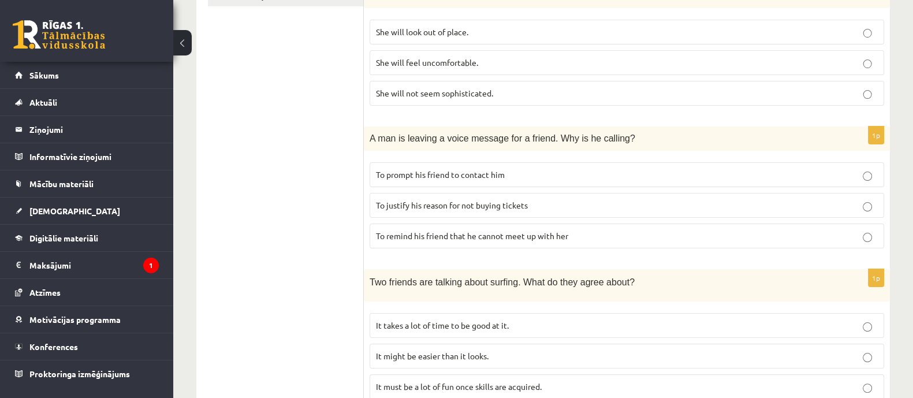
click at [537, 199] on p "To justify his reason for not buying tickets" at bounding box center [627, 205] width 502 height 12
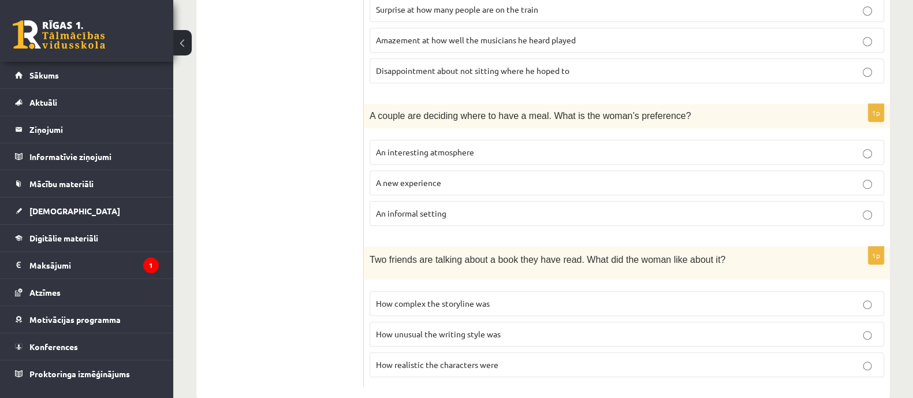
scroll to position [793, 0]
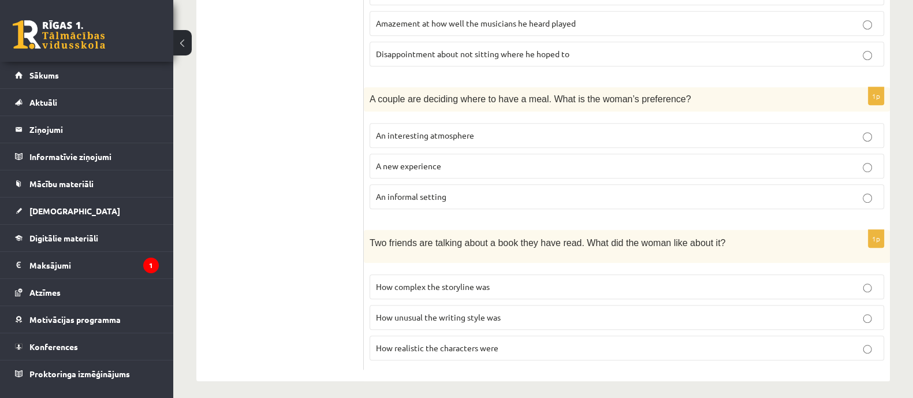
click at [485, 342] on span "How realistic the characters were" at bounding box center [437, 347] width 122 height 10
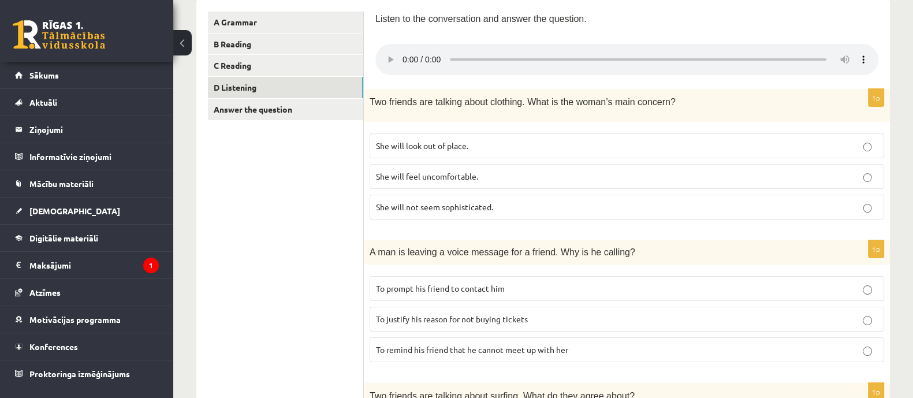
scroll to position [216, 0]
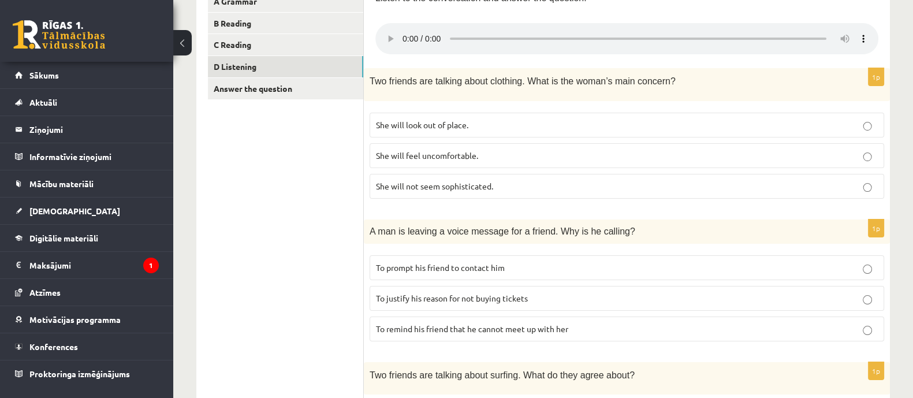
click at [502, 119] on p "She will look out of place." at bounding box center [627, 125] width 502 height 12
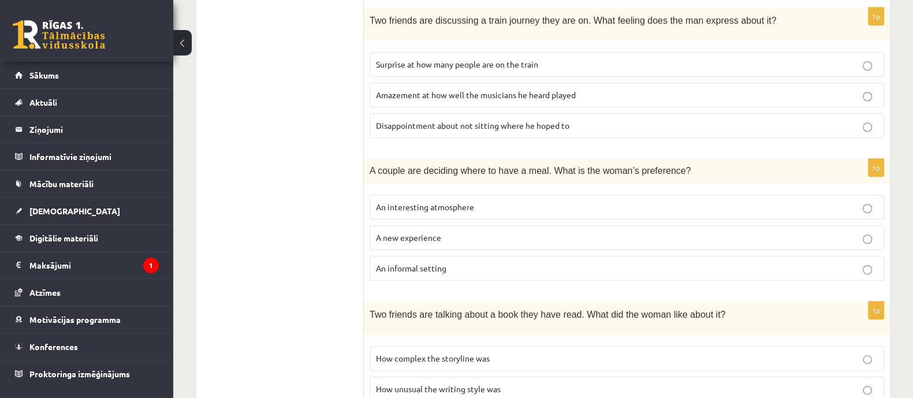
scroll to position [649, 0]
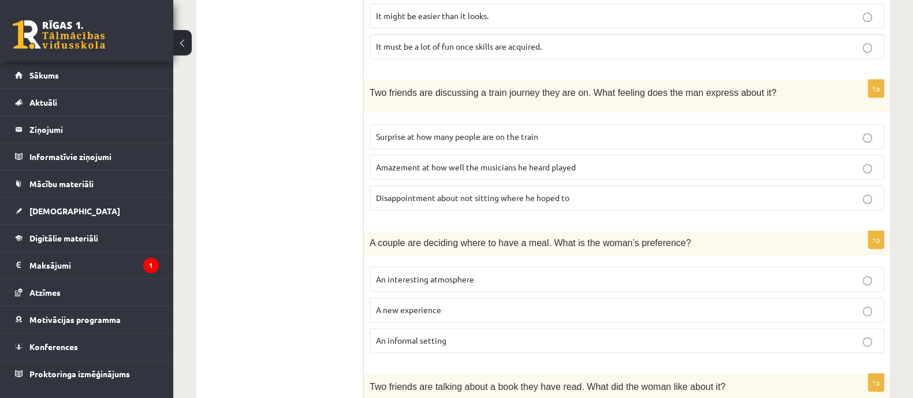
click at [547, 192] on span "Disappointment about not sitting where he hoped to" at bounding box center [472, 197] width 193 height 10
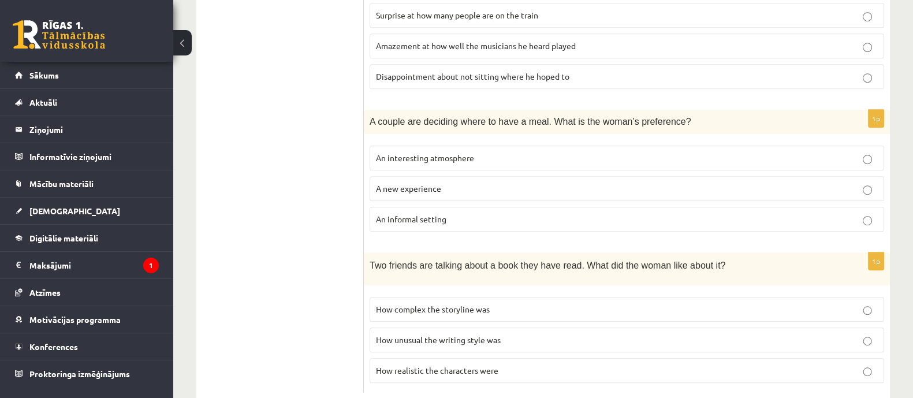
scroll to position [793, 0]
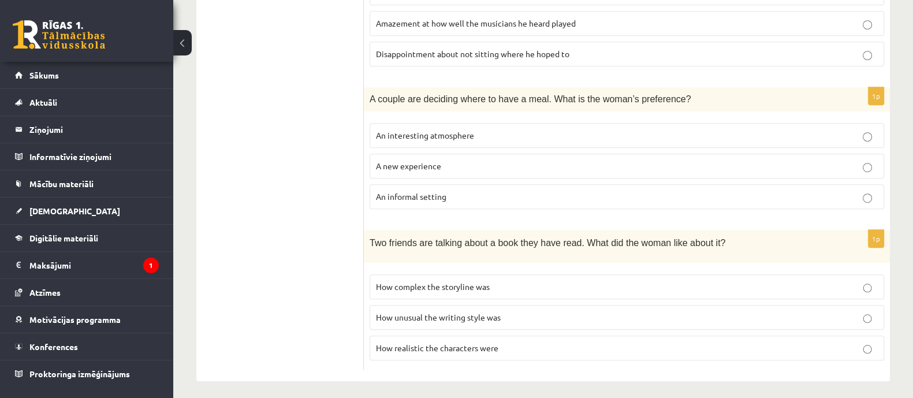
click at [444, 191] on span "An informal setting" at bounding box center [411, 196] width 70 height 10
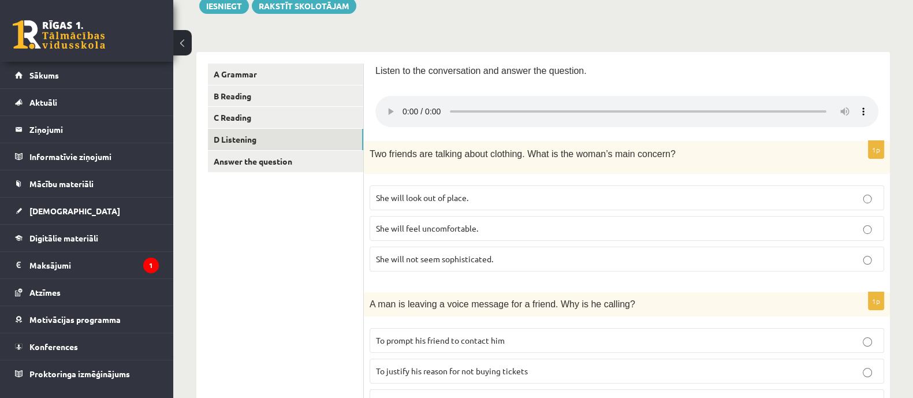
scroll to position [144, 0]
click at [341, 157] on link "Answer the question" at bounding box center [285, 161] width 155 height 21
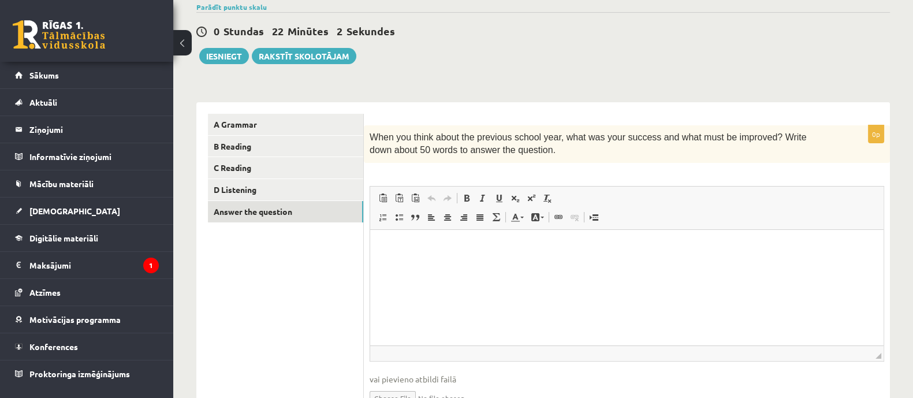
scroll to position [113, 0]
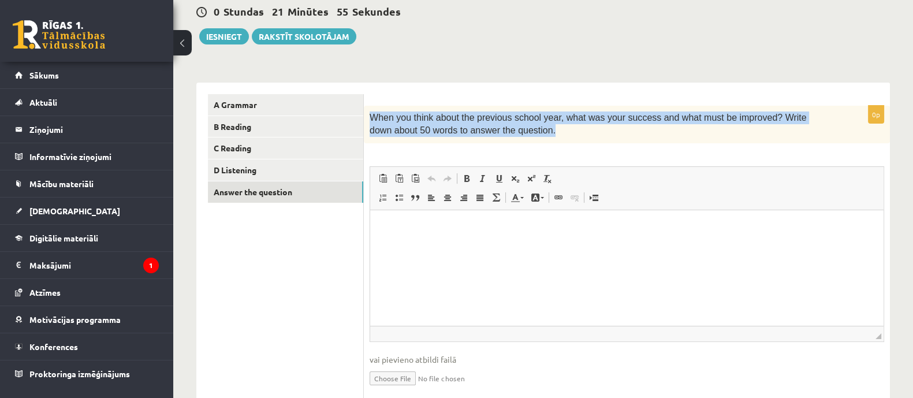
drag, startPoint x: 369, startPoint y: 117, endPoint x: 515, endPoint y: 133, distance: 146.9
click at [515, 133] on div "When you think about the previous school year, what was your success and what m…" at bounding box center [627, 125] width 526 height 38
copy span "When you think about the previous school year, what was your success and what m…"
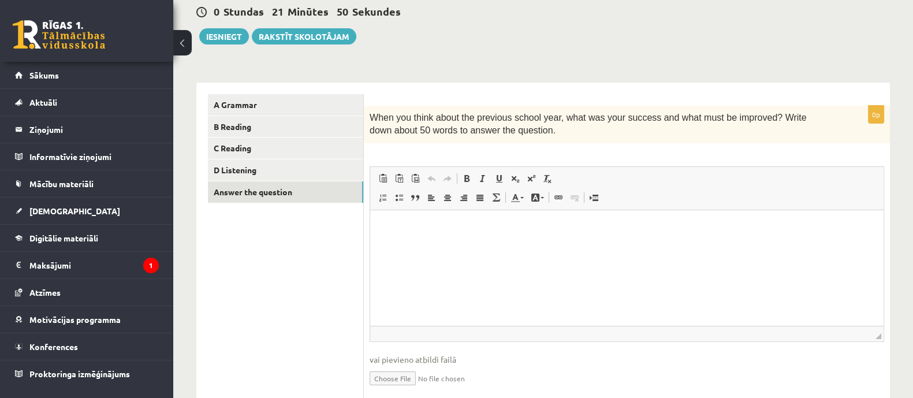
click at [502, 32] on div "0 Stundas 21 Minūtes 50 Sekundes Ieskaite saglabāta! Iesniegt Rakstīt skolotājam" at bounding box center [542, 18] width 693 height 52
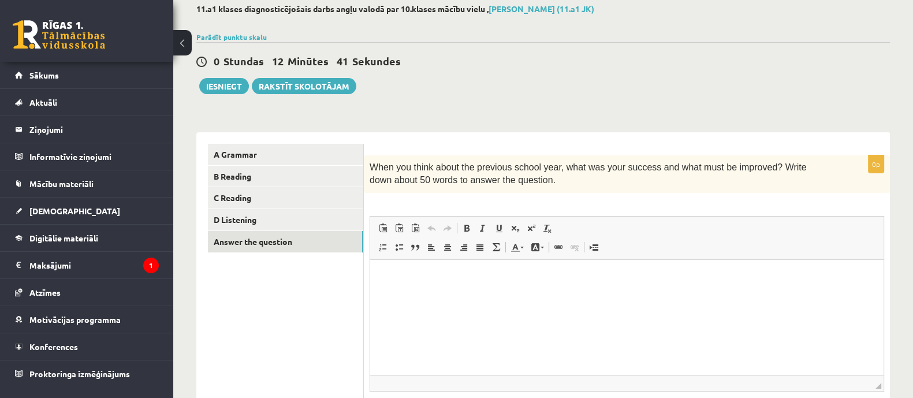
scroll to position [41, 0]
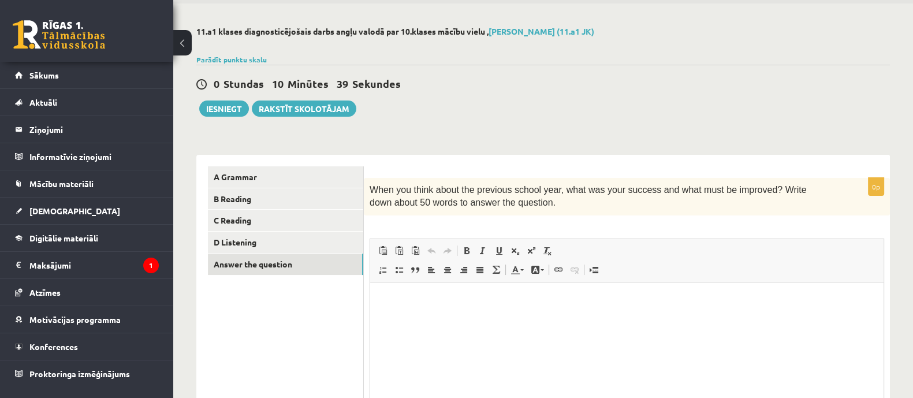
click at [498, 317] on html at bounding box center [626, 299] width 513 height 35
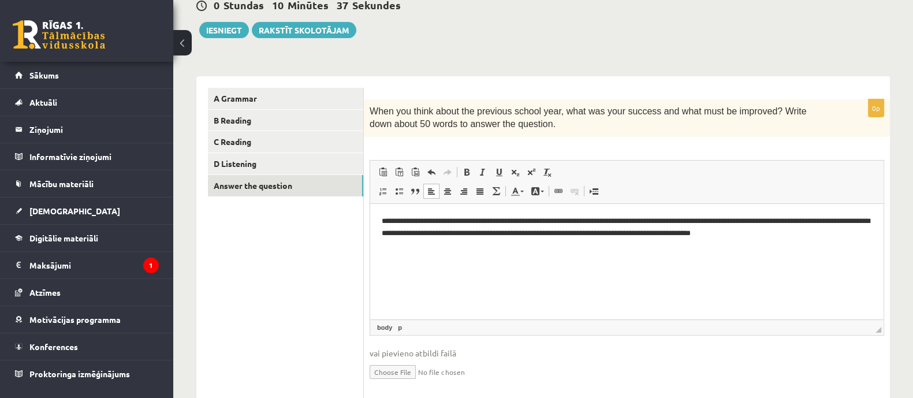
scroll to position [156, 0]
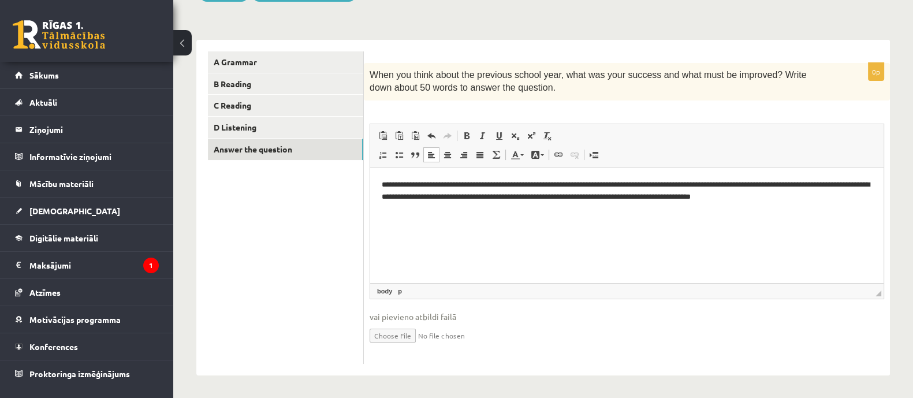
click at [794, 195] on p "**********" at bounding box center [627, 190] width 490 height 24
click at [436, 184] on p "**********" at bounding box center [627, 190] width 490 height 24
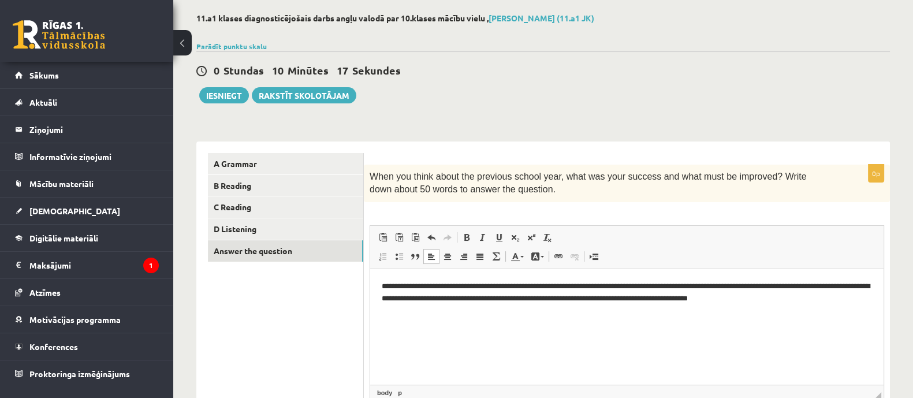
scroll to position [12, 0]
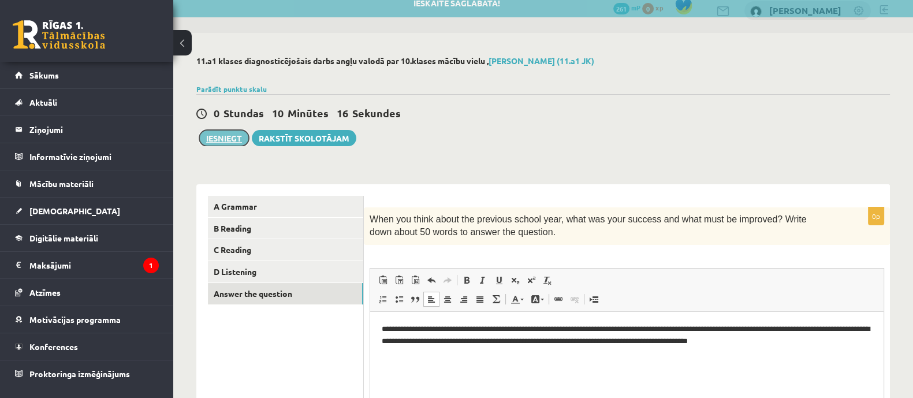
click at [228, 137] on button "Iesniegt" at bounding box center [224, 138] width 50 height 16
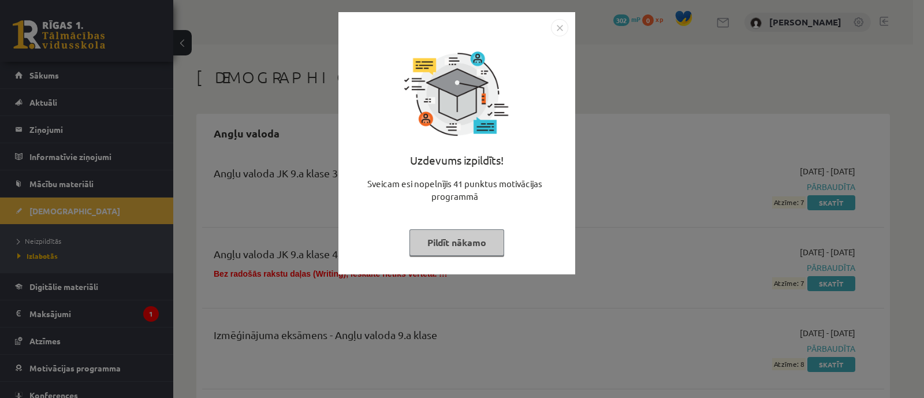
click at [485, 249] on button "Pildīt nākamo" at bounding box center [456, 242] width 95 height 27
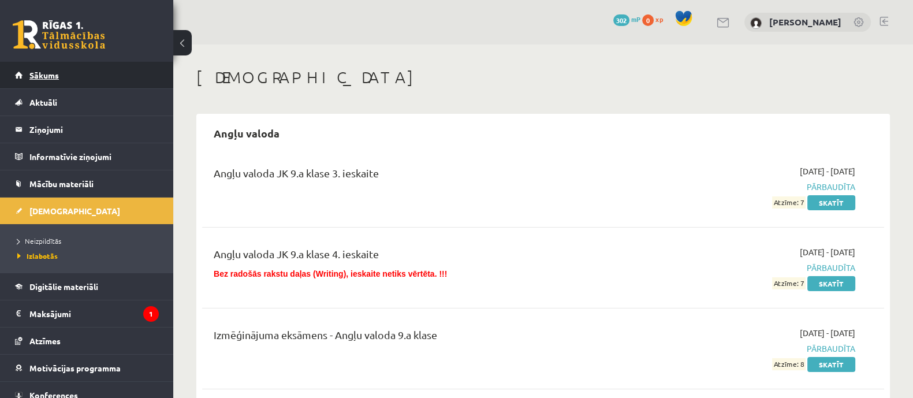
click at [47, 70] on span "Sākums" at bounding box center [43, 75] width 29 height 10
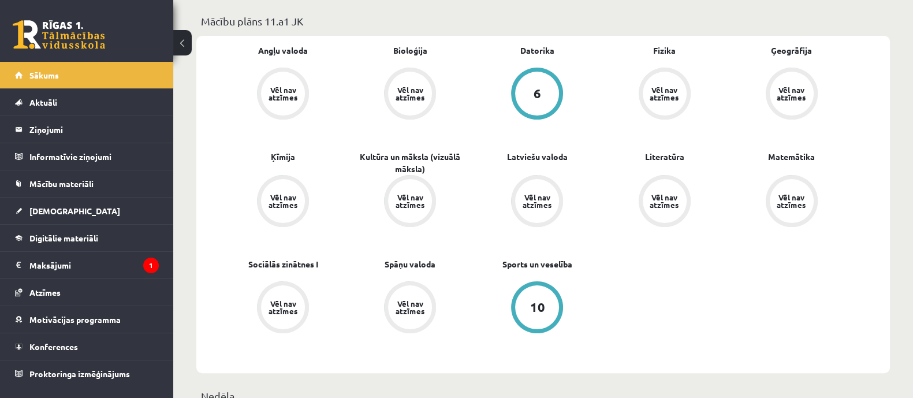
scroll to position [361, 0]
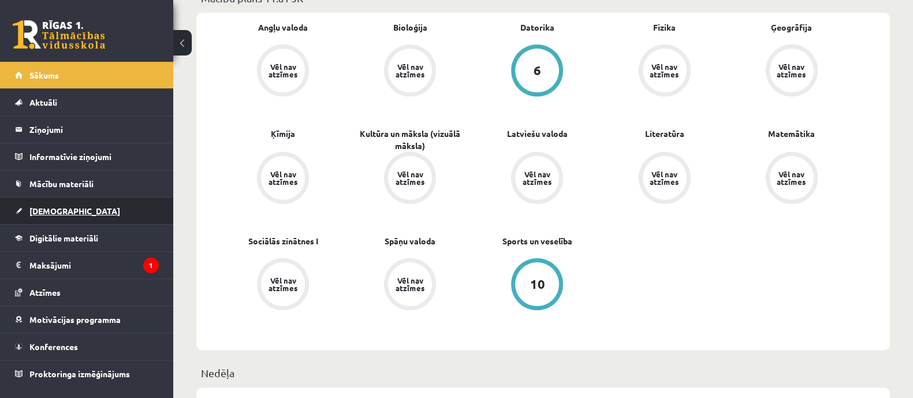
click at [95, 209] on link "[DEMOGRAPHIC_DATA]" at bounding box center [87, 210] width 144 height 27
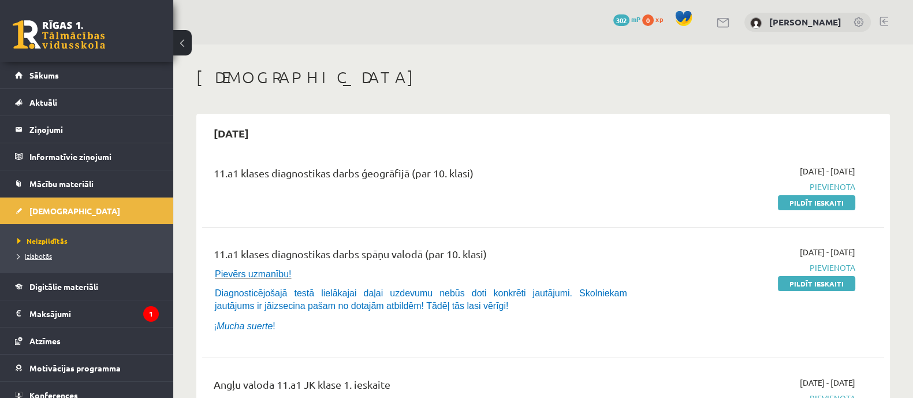
click at [52, 252] on link "Izlabotās" at bounding box center [89, 256] width 144 height 10
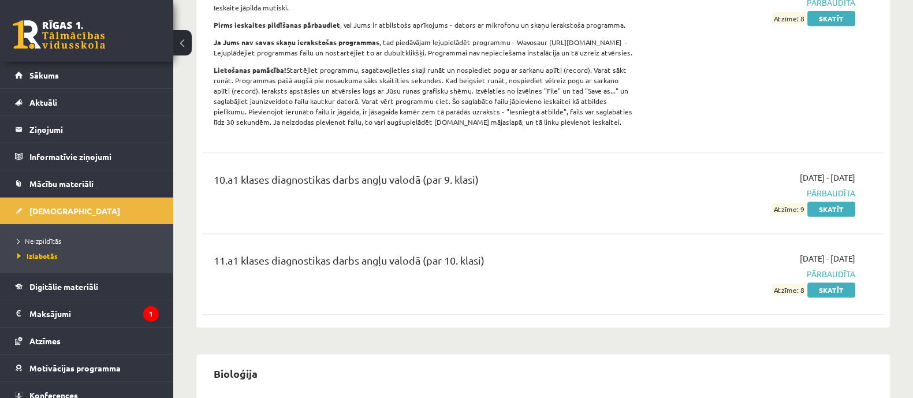
scroll to position [794, 0]
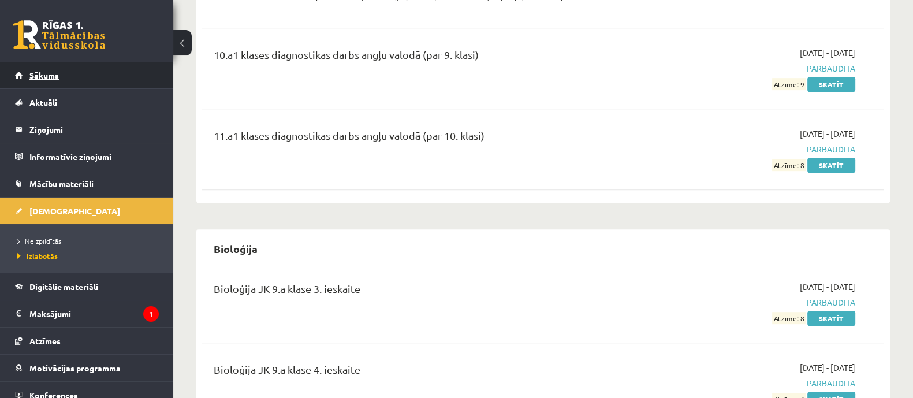
click at [53, 77] on span "Sākums" at bounding box center [43, 75] width 29 height 10
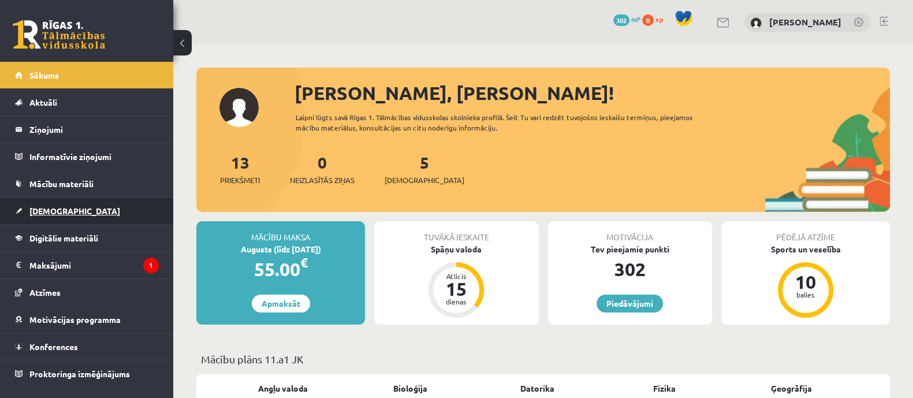
click at [75, 208] on link "[DEMOGRAPHIC_DATA]" at bounding box center [87, 210] width 144 height 27
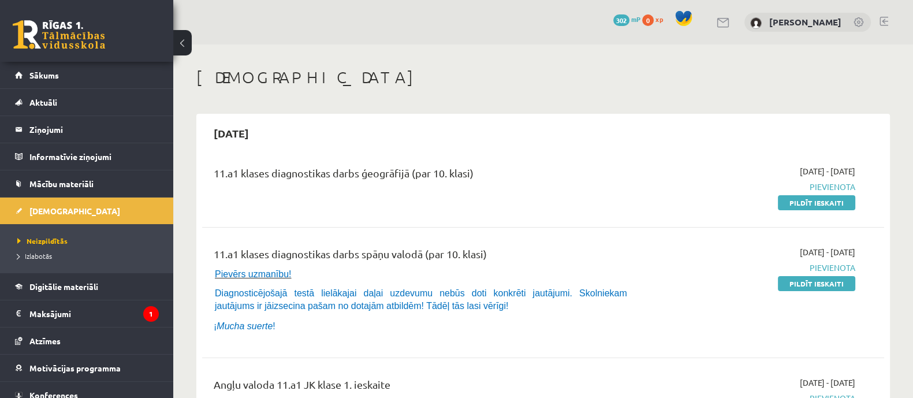
scroll to position [72, 0]
